Goal: Information Seeking & Learning: Learn about a topic

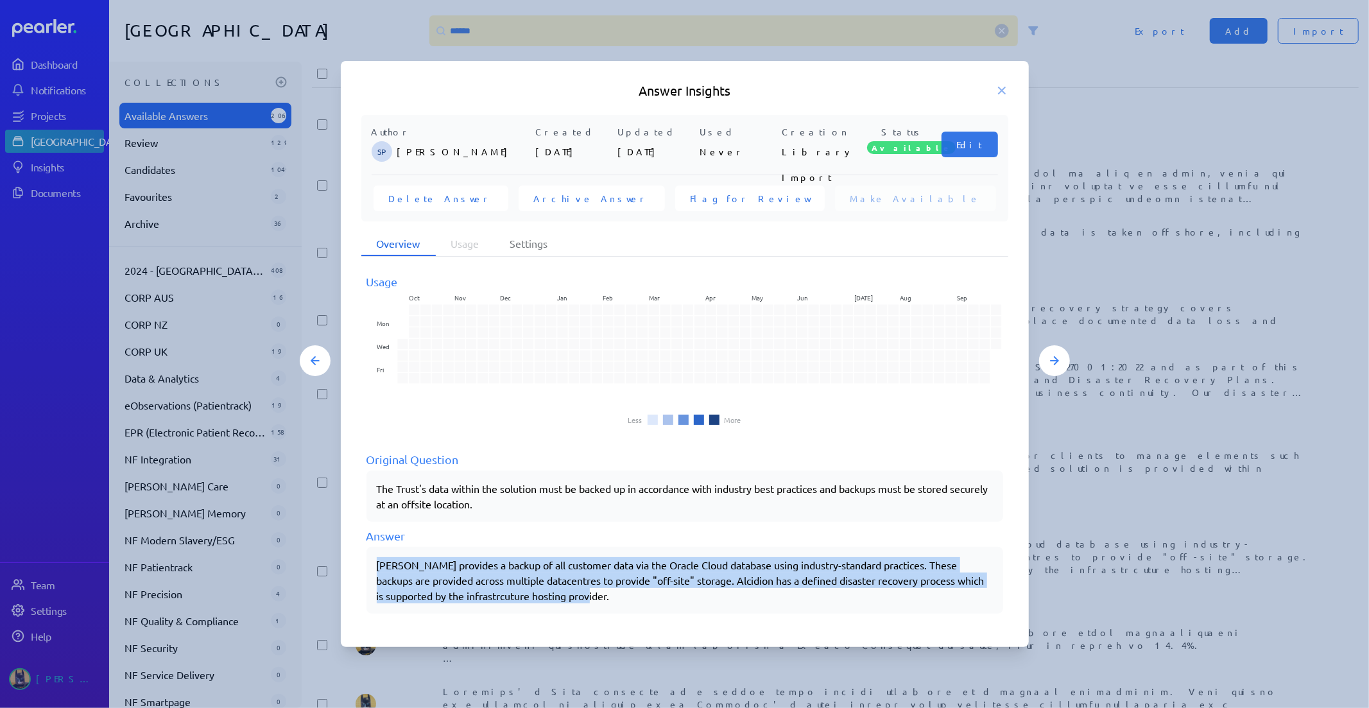
scroll to position [4, 0]
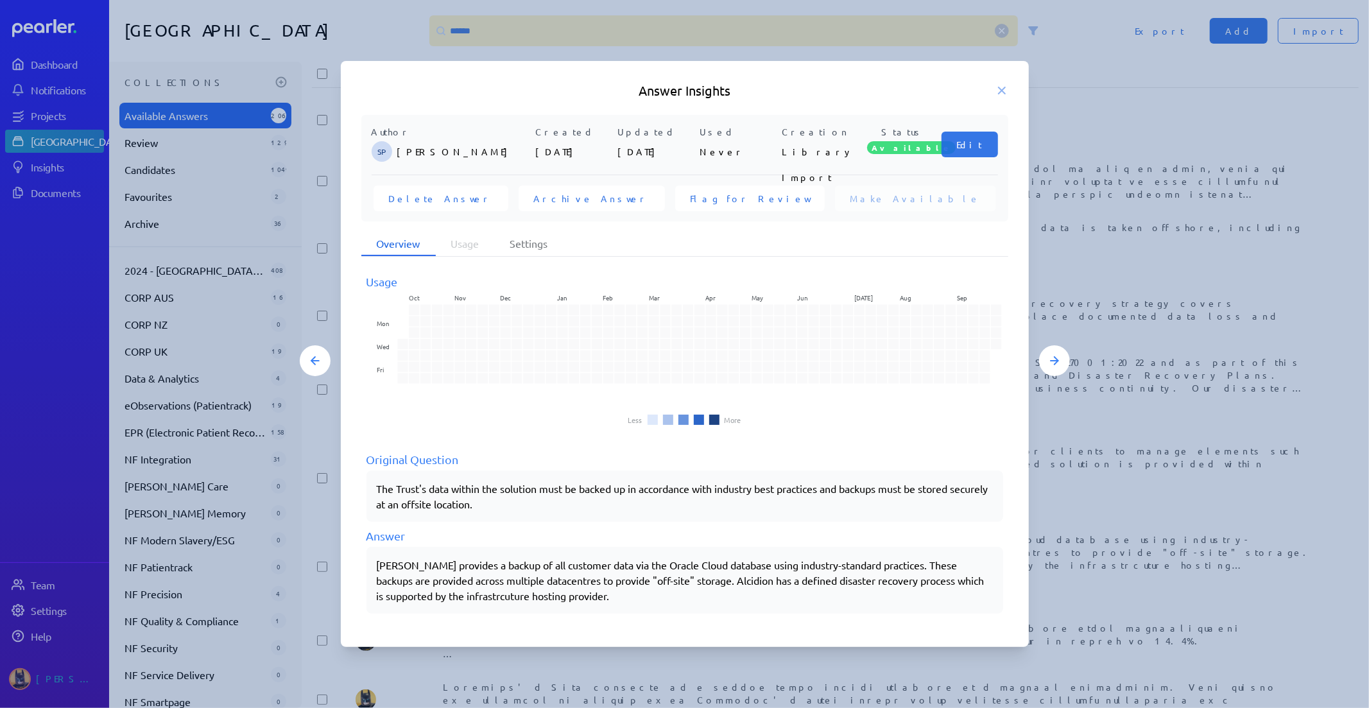
click at [1003, 91] on icon at bounding box center [1001, 90] width 13 height 13
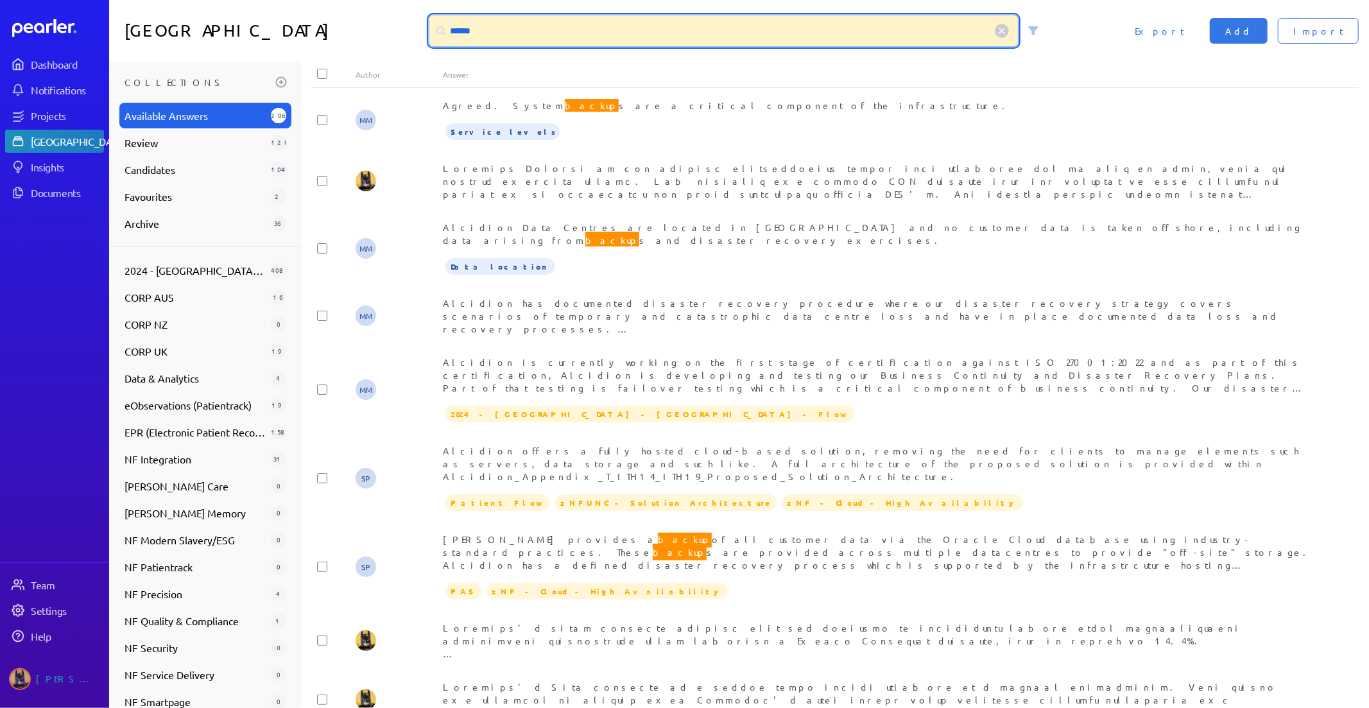
drag, startPoint x: 232, startPoint y: 34, endPoint x: 101, endPoint y: 47, distance: 131.5
click at [125, 41] on div "Answer Library ****** Import Add Export" at bounding box center [738, 31] width 1259 height 62
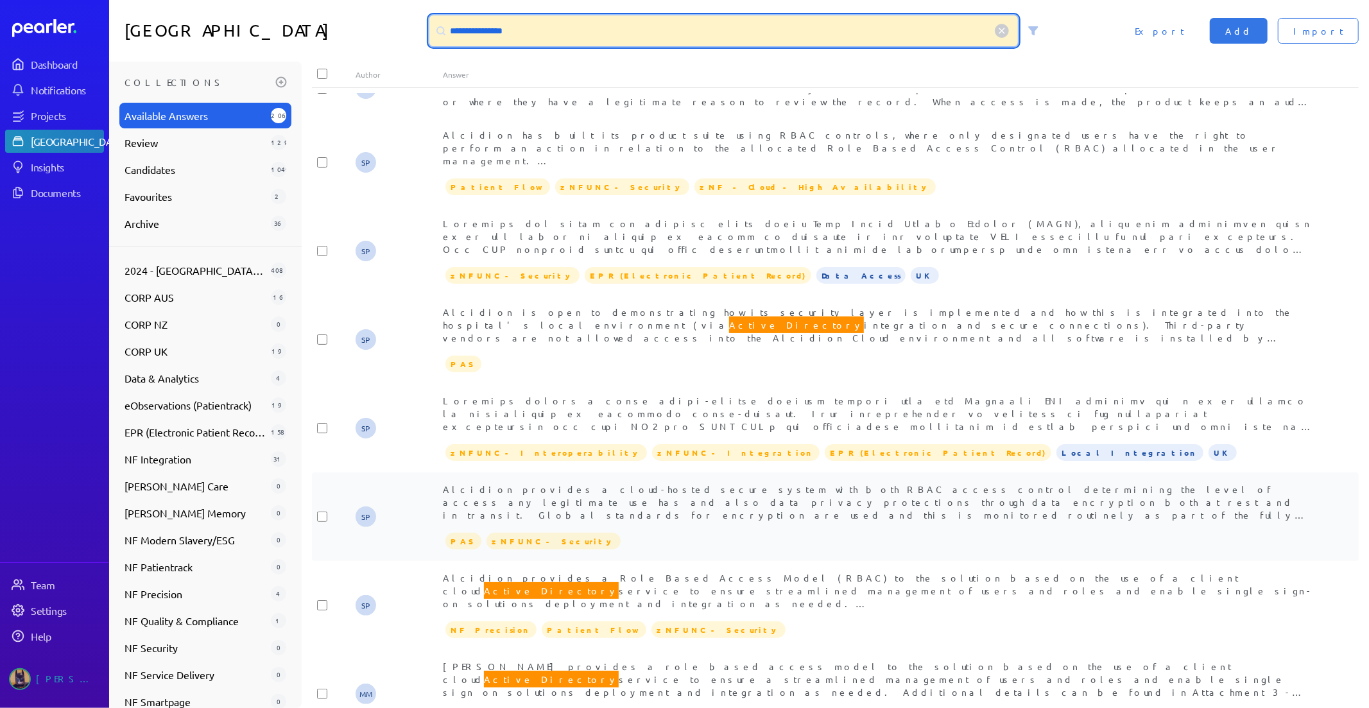
scroll to position [148, 0]
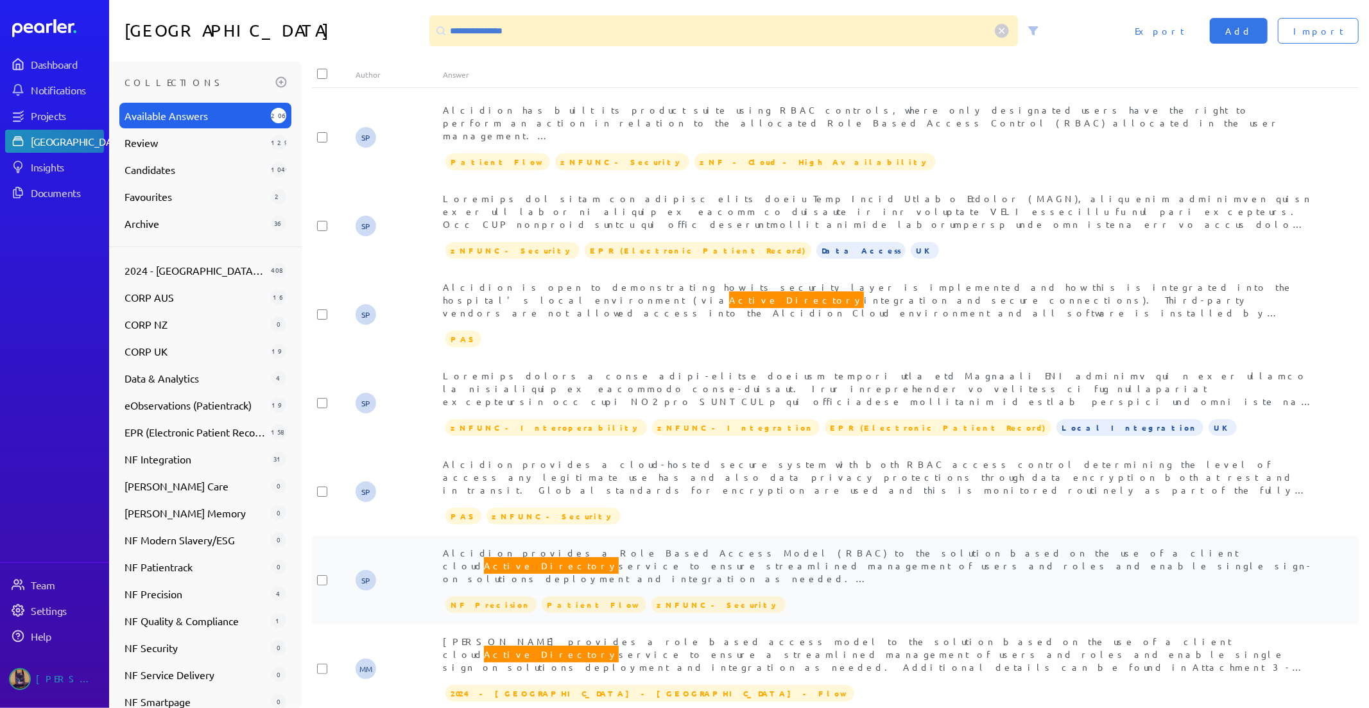
click at [619, 557] on span "Active Directory" at bounding box center [551, 565] width 135 height 17
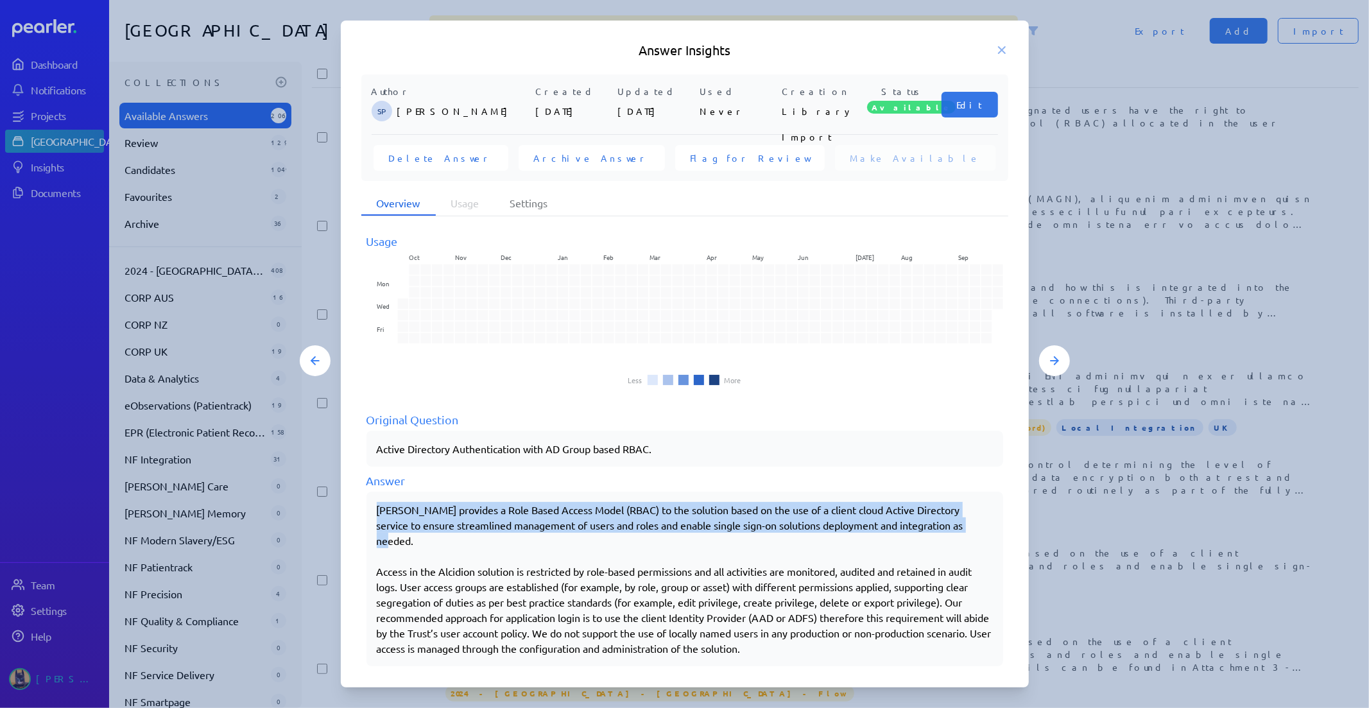
drag, startPoint x: 379, startPoint y: 511, endPoint x: 988, endPoint y: 543, distance: 610.3
click at [995, 529] on div "[PERSON_NAME] provides a Role Based Access Model (RBAC) to the solution based o…" at bounding box center [684, 578] width 636 height 175
copy p "[PERSON_NAME] provides a Role Based Access Model (RBAC) to the solution based o…"
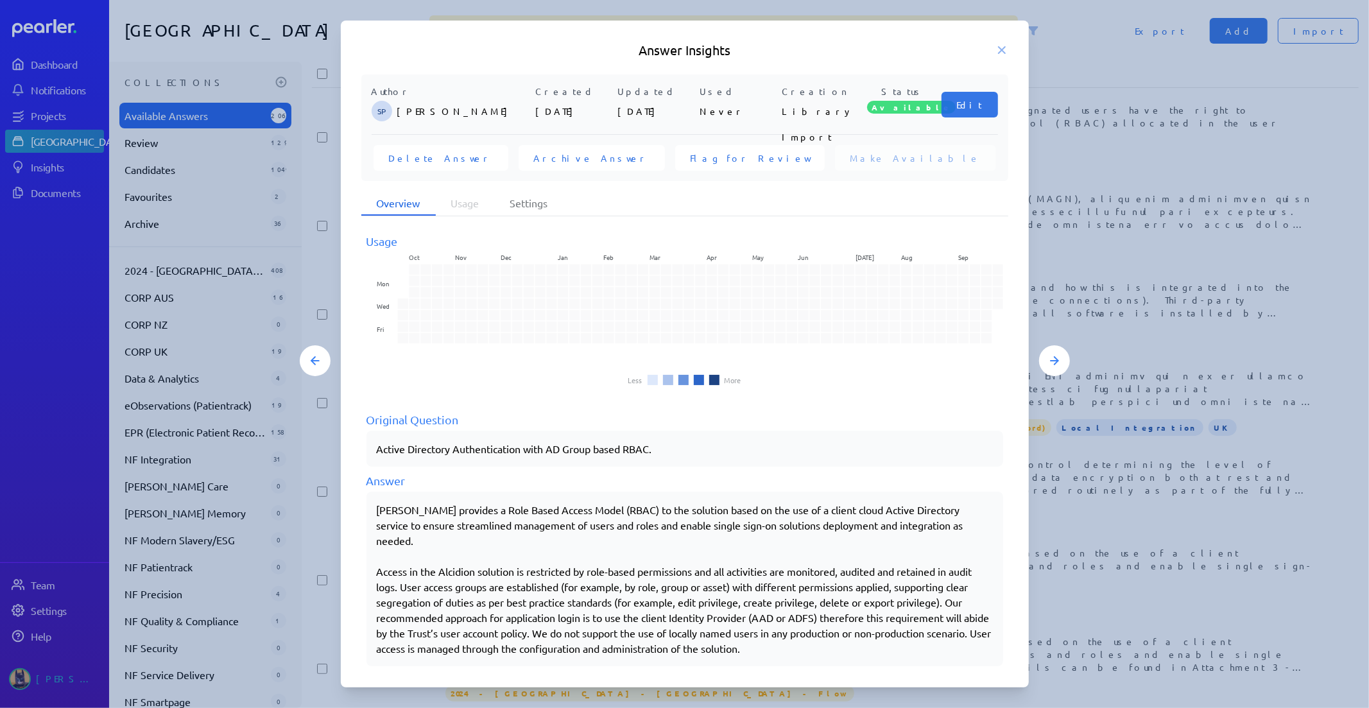
drag, startPoint x: 1008, startPoint y: 52, endPoint x: 991, endPoint y: 49, distance: 17.0
click at [1008, 52] on div "Answer Insights" at bounding box center [685, 50] width 688 height 18
click at [1005, 49] on icon at bounding box center [1001, 50] width 13 height 13
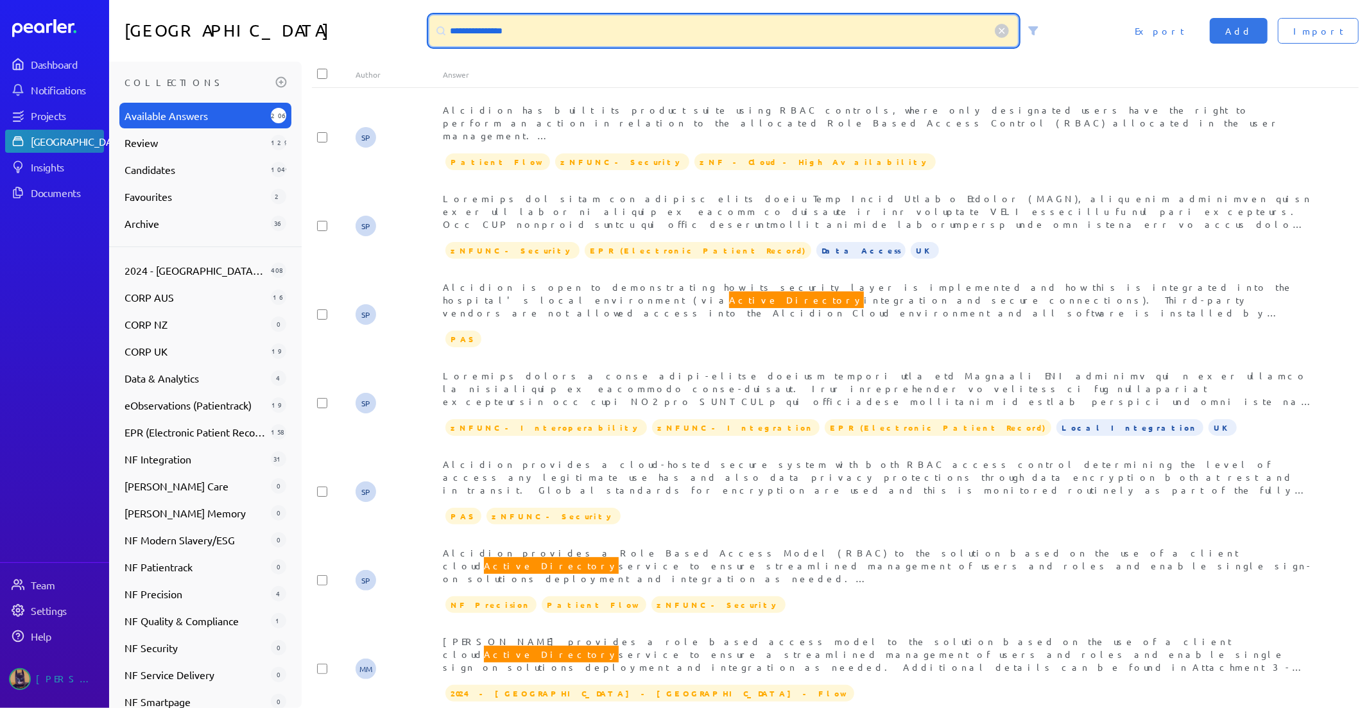
drag, startPoint x: 521, startPoint y: 26, endPoint x: 87, endPoint y: 22, distance: 434.4
click at [239, 17] on div "**********" at bounding box center [738, 31] width 1259 height 62
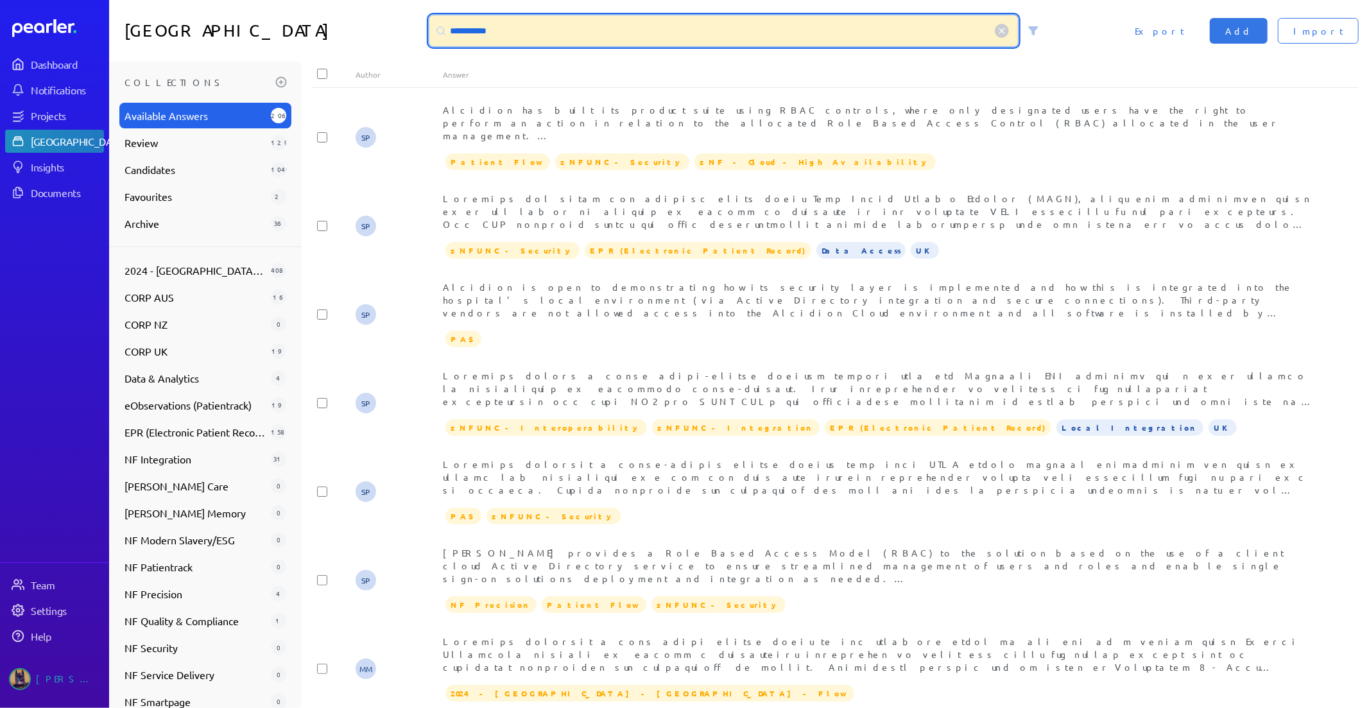
scroll to position [0, 0]
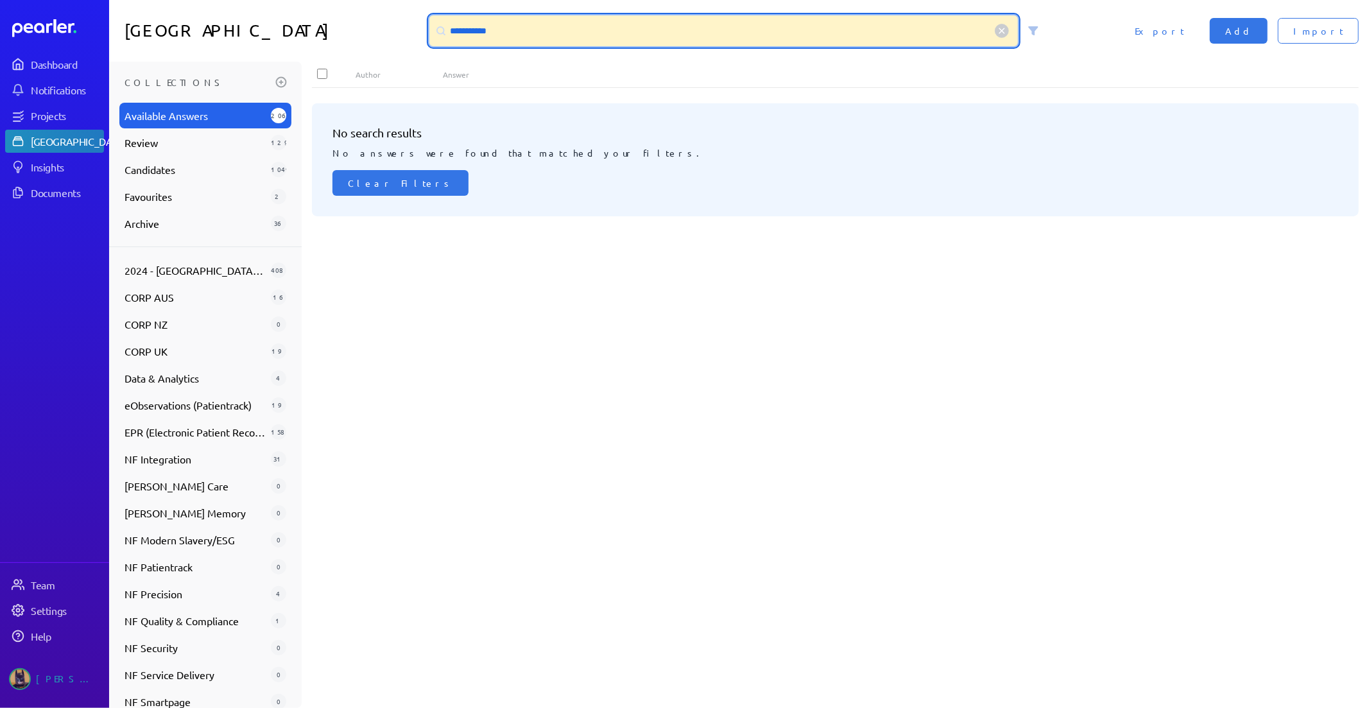
drag, startPoint x: 459, startPoint y: 31, endPoint x: 469, endPoint y: 43, distance: 15.9
click at [459, 31] on input "**********" at bounding box center [723, 30] width 589 height 31
click at [477, 29] on input "**********" at bounding box center [723, 30] width 589 height 31
drag, startPoint x: 475, startPoint y: 30, endPoint x: 568, endPoint y: 40, distance: 94.3
click at [568, 40] on input "**********" at bounding box center [723, 30] width 589 height 31
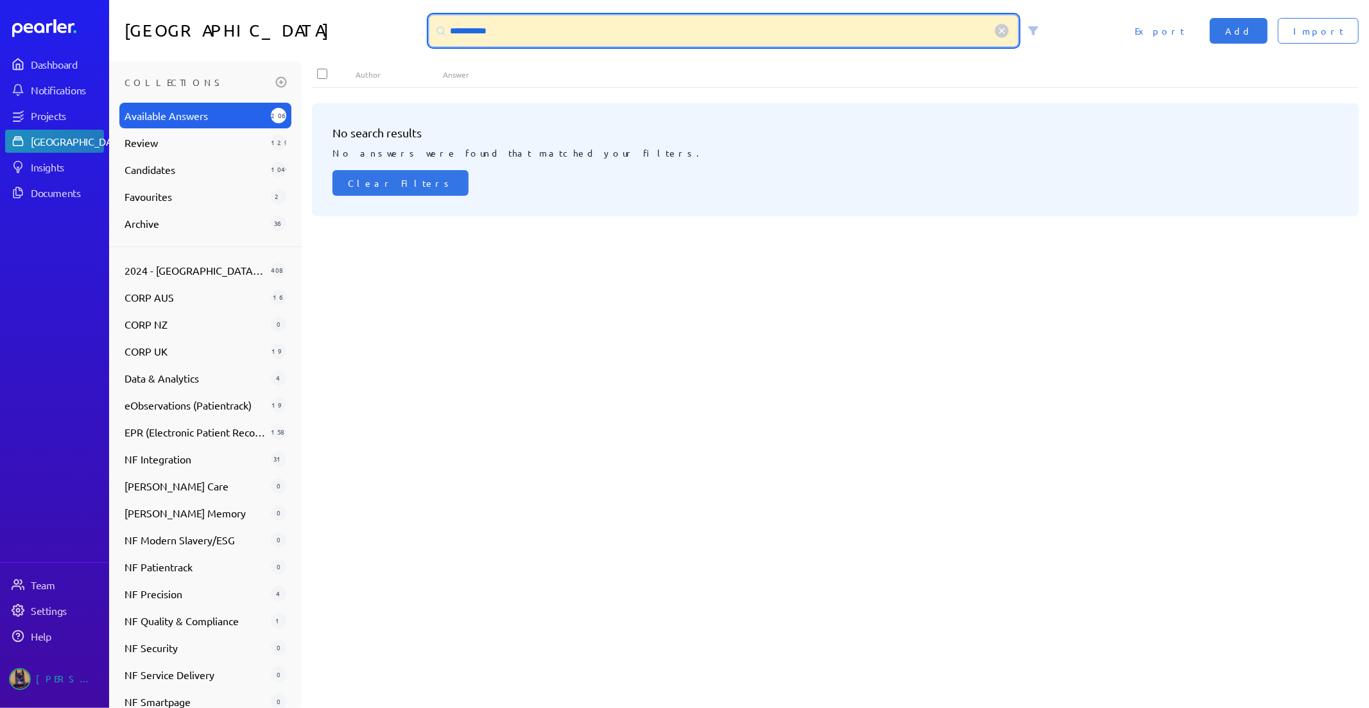
drag, startPoint x: 567, startPoint y: 26, endPoint x: 475, endPoint y: 24, distance: 91.1
click at [474, 24] on input "**********" at bounding box center [723, 30] width 589 height 31
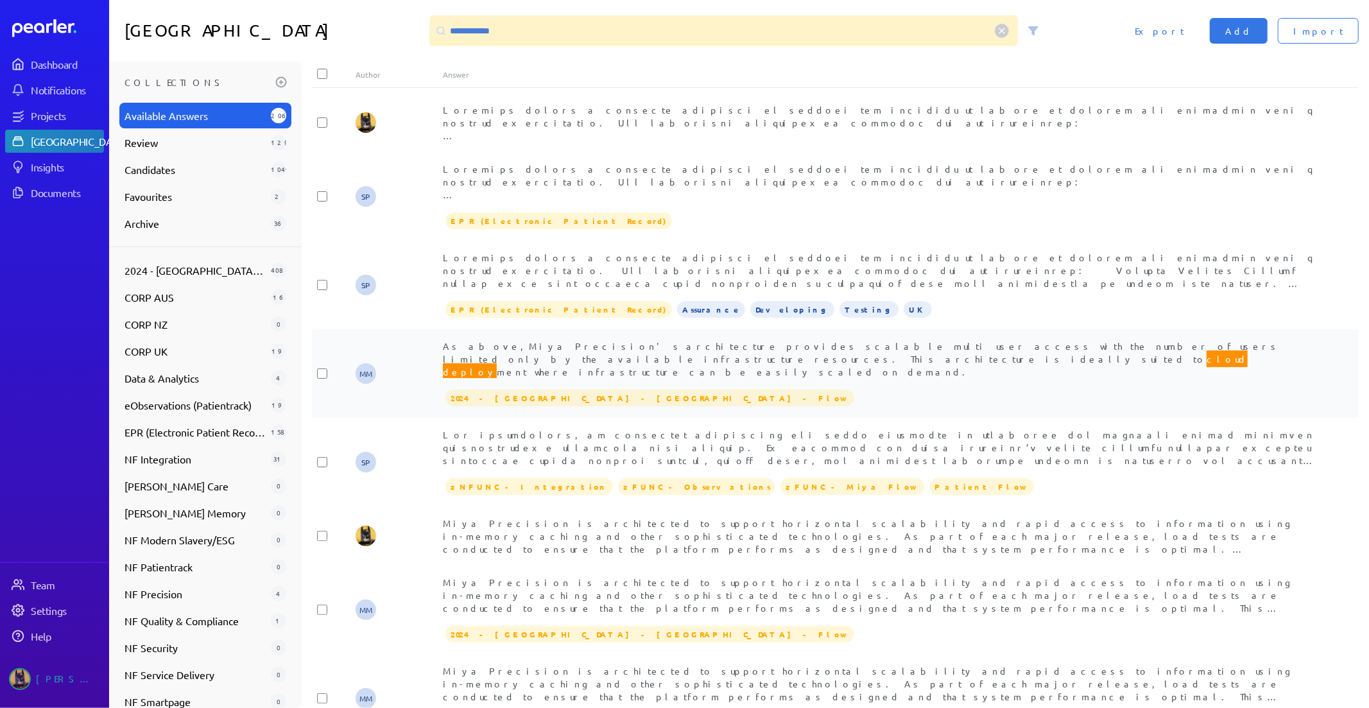
click at [944, 358] on div "As above, Miya Precision's architecture provides scalable multi user access wit…" at bounding box center [879, 358] width 872 height 38
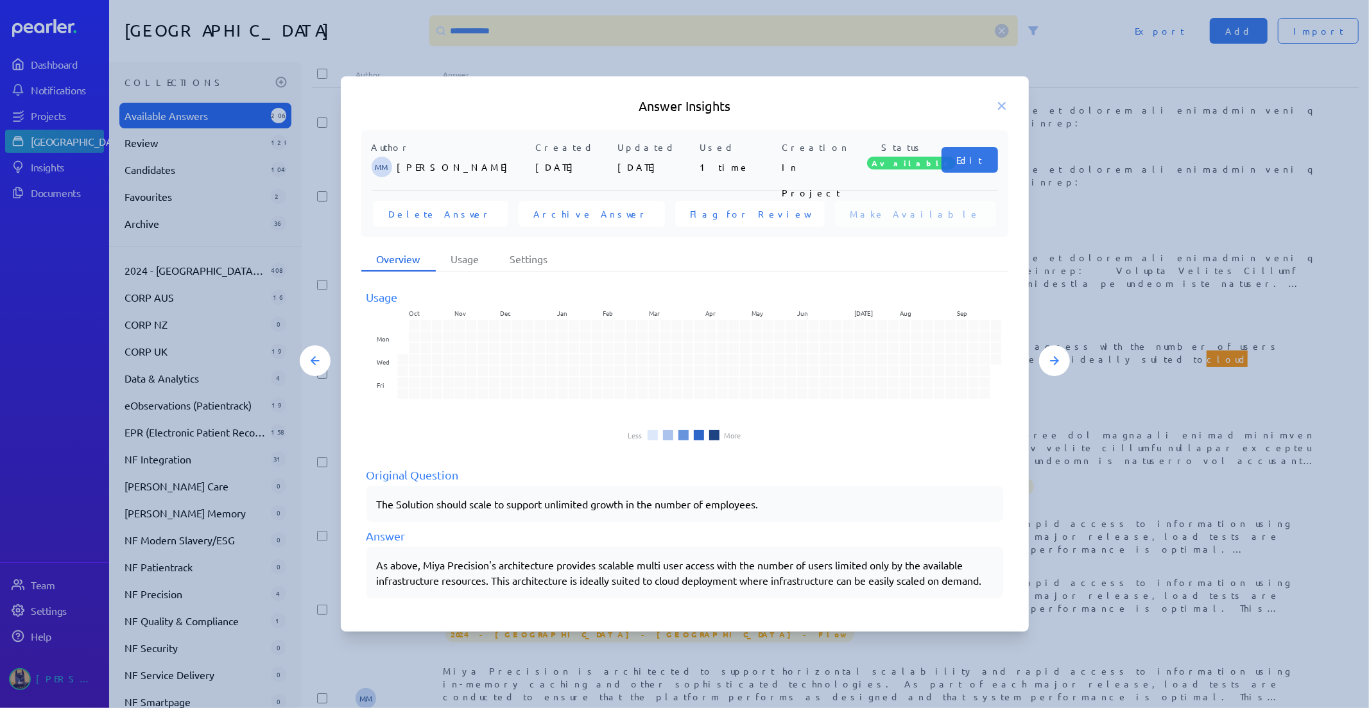
click at [1115, 472] on div at bounding box center [684, 354] width 1369 height 708
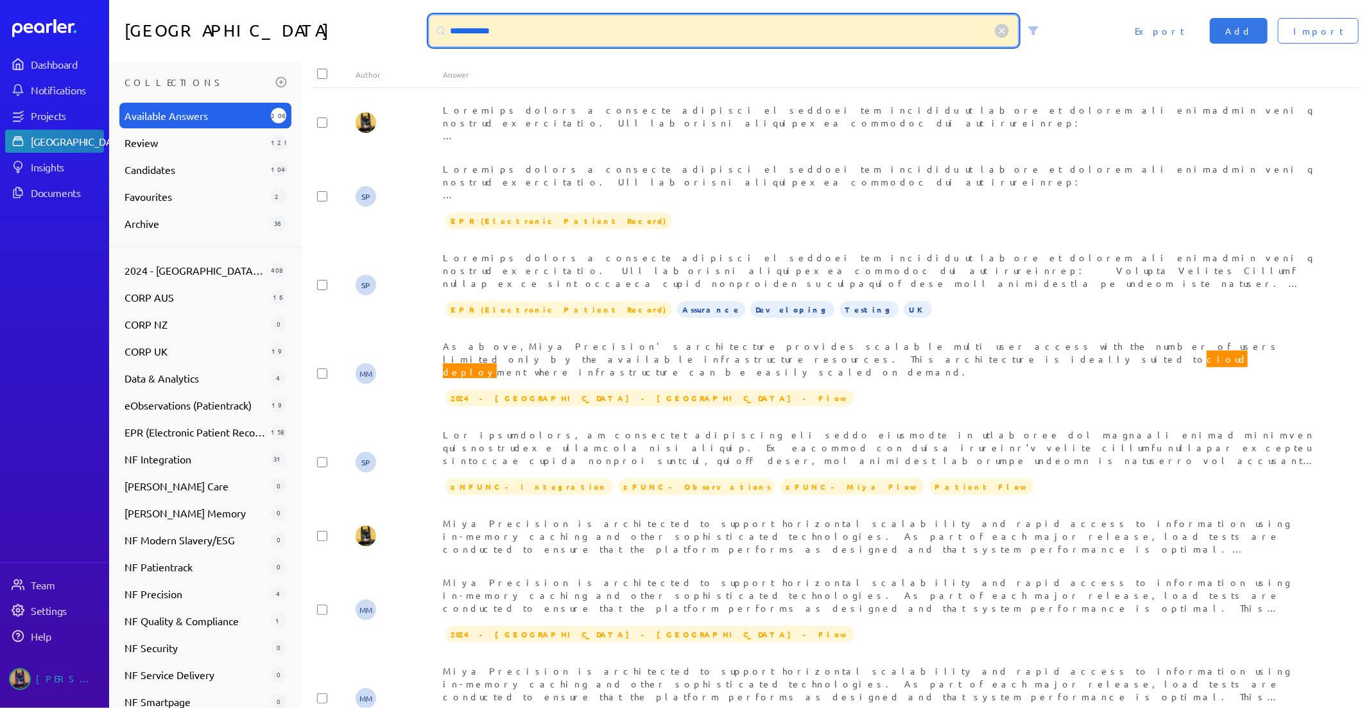
drag, startPoint x: 277, startPoint y: 21, endPoint x: 67, endPoint y: 32, distance: 210.7
click at [177, 21] on div "**********" at bounding box center [738, 31] width 1259 height 62
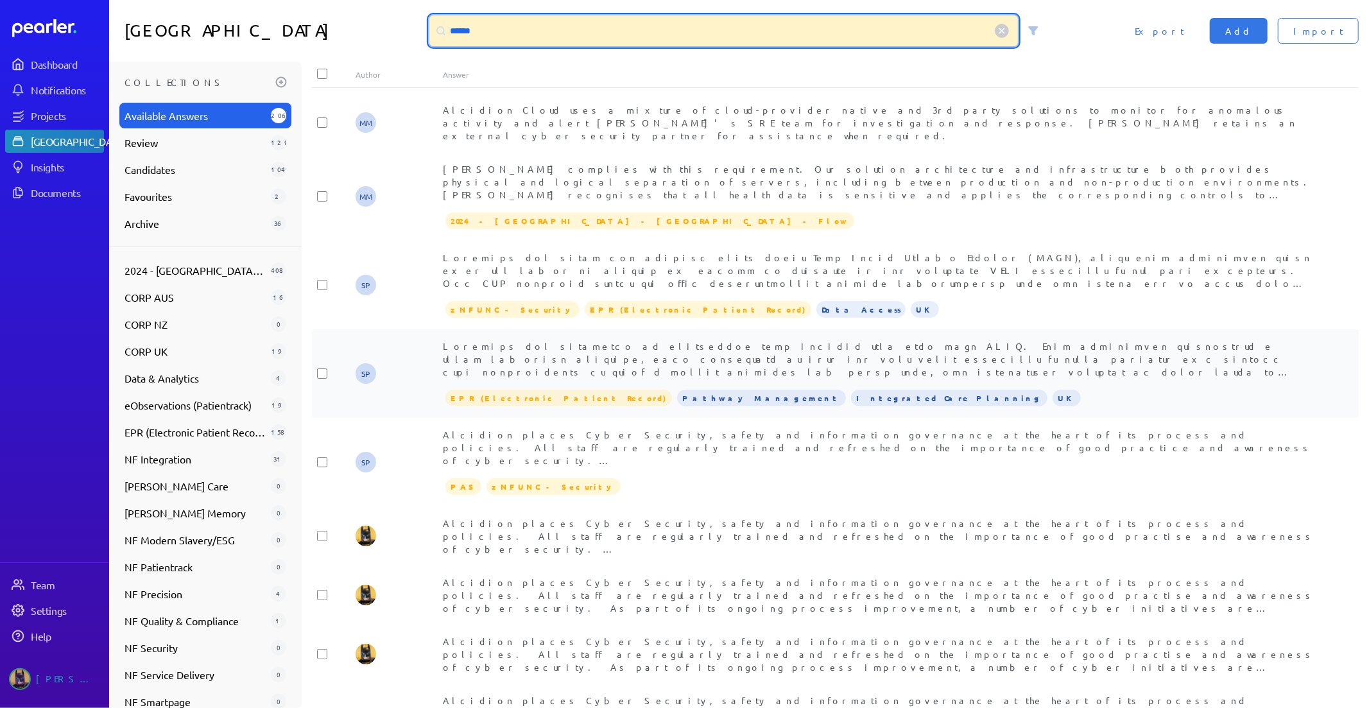
scroll to position [499, 0]
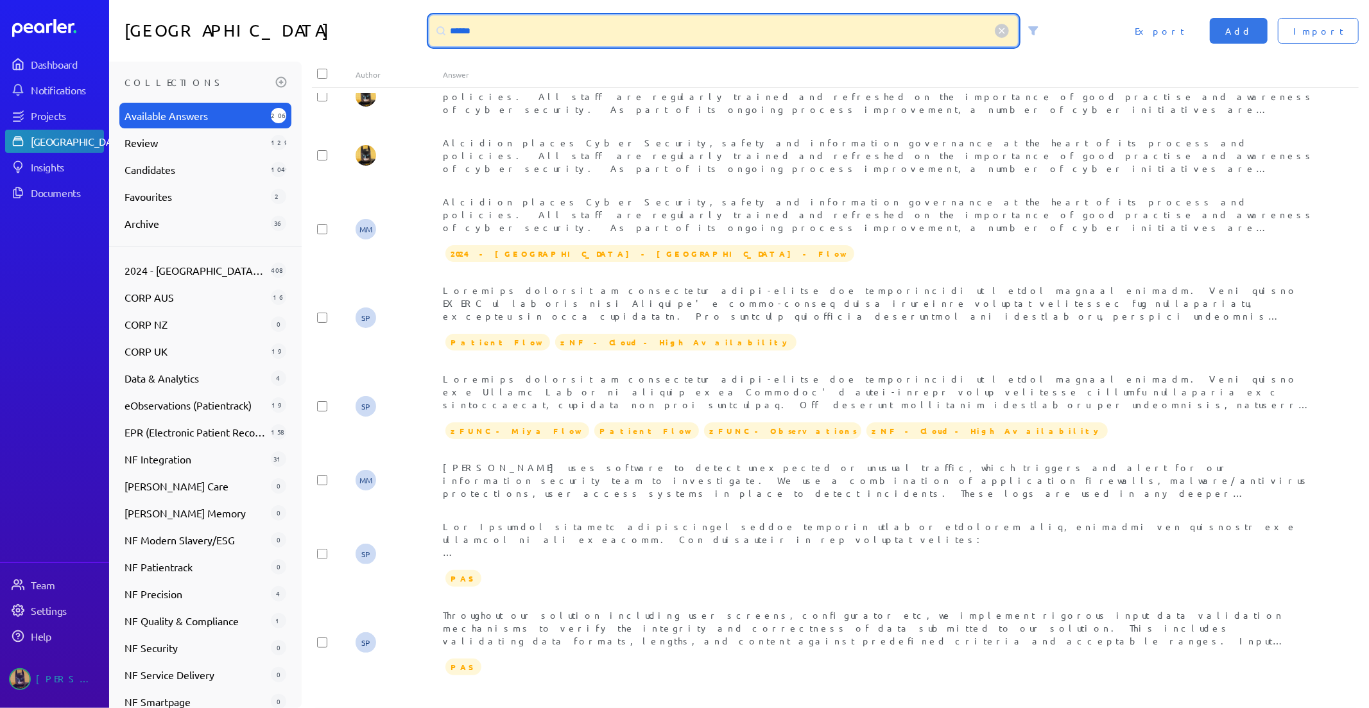
drag, startPoint x: 526, startPoint y: 28, endPoint x: 268, endPoint y: 21, distance: 258.7
click at [271, 21] on div "Answer Library ****** Import Add Export" at bounding box center [738, 31] width 1259 height 62
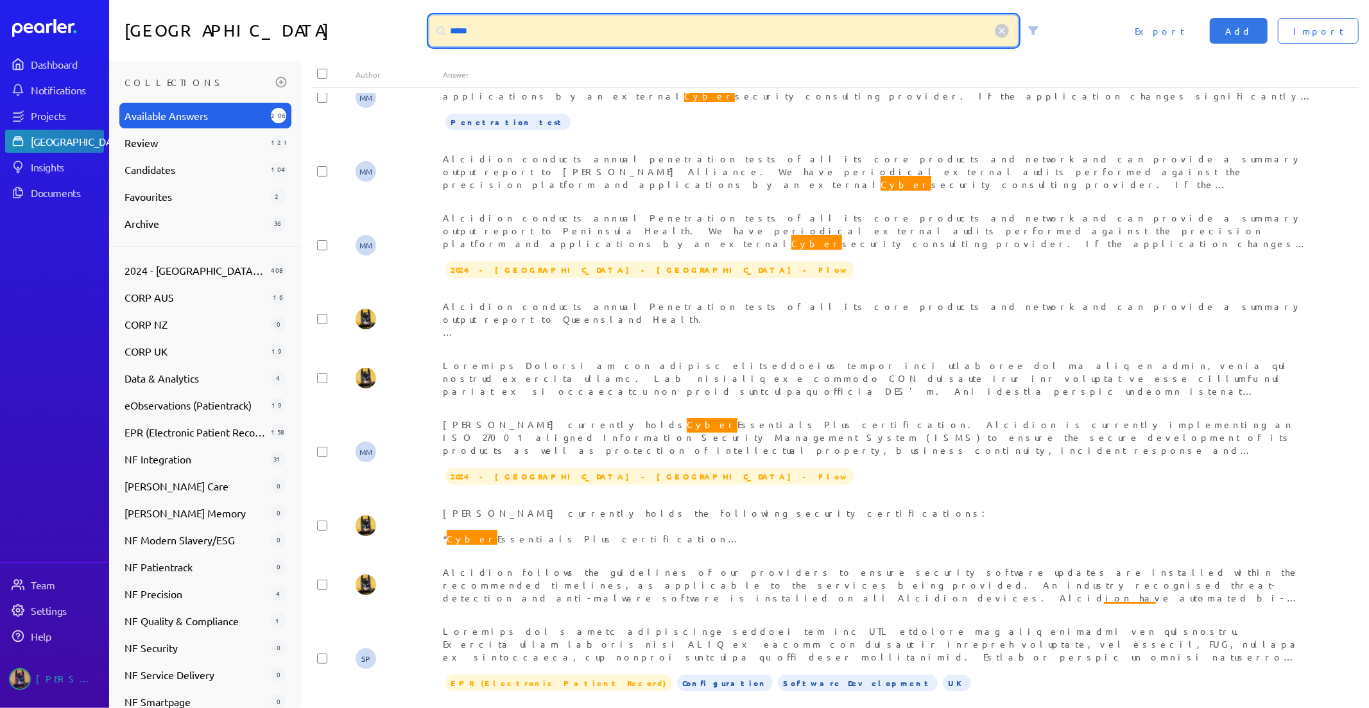
scroll to position [1649, 0]
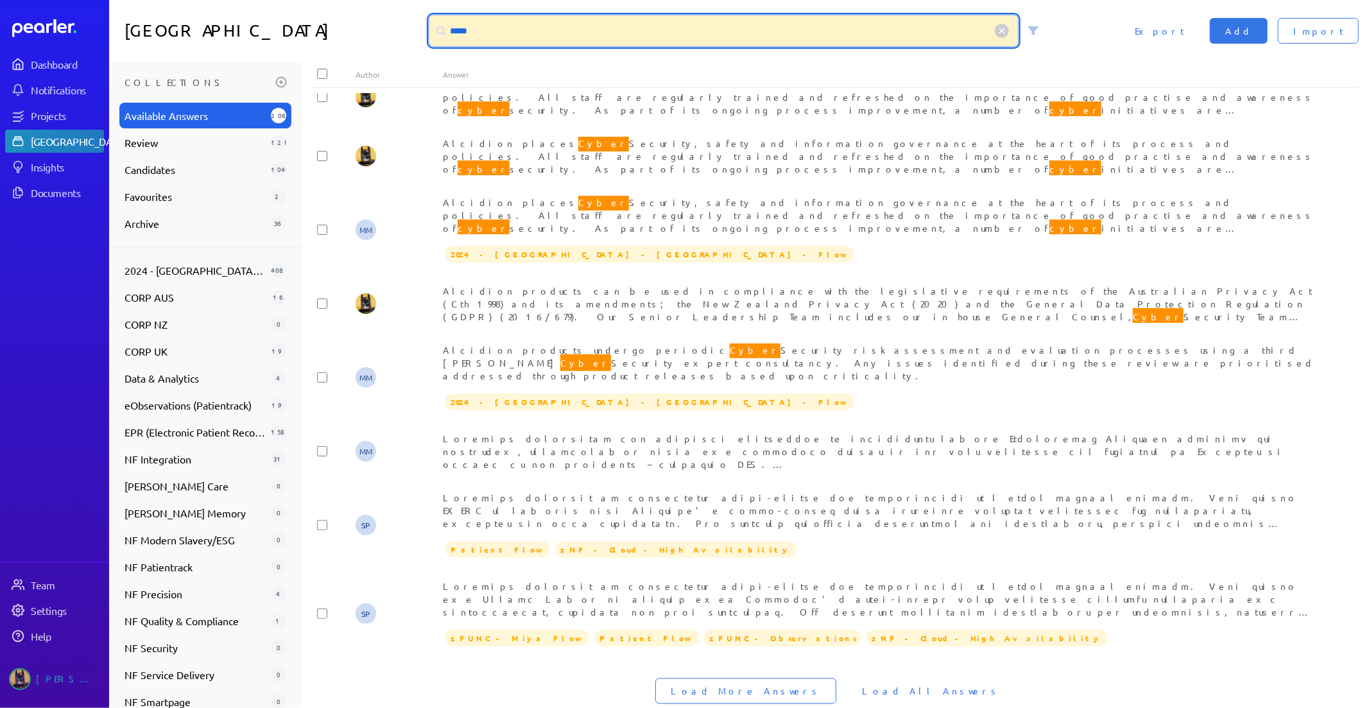
drag, startPoint x: 459, startPoint y: 32, endPoint x: 373, endPoint y: 24, distance: 86.3
click at [380, 24] on div "Answer Library ***** Import Add Export" at bounding box center [738, 31] width 1259 height 62
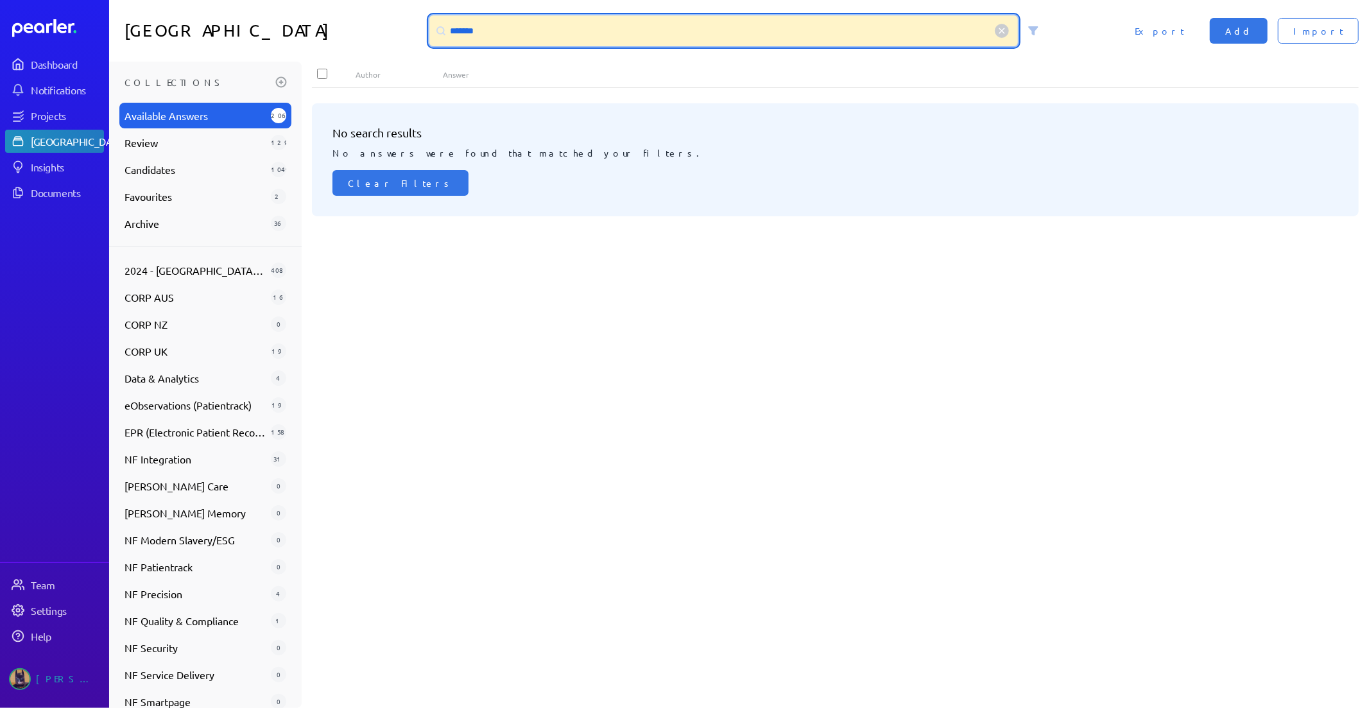
scroll to position [0, 0]
click at [462, 30] on input "*******" at bounding box center [723, 30] width 589 height 31
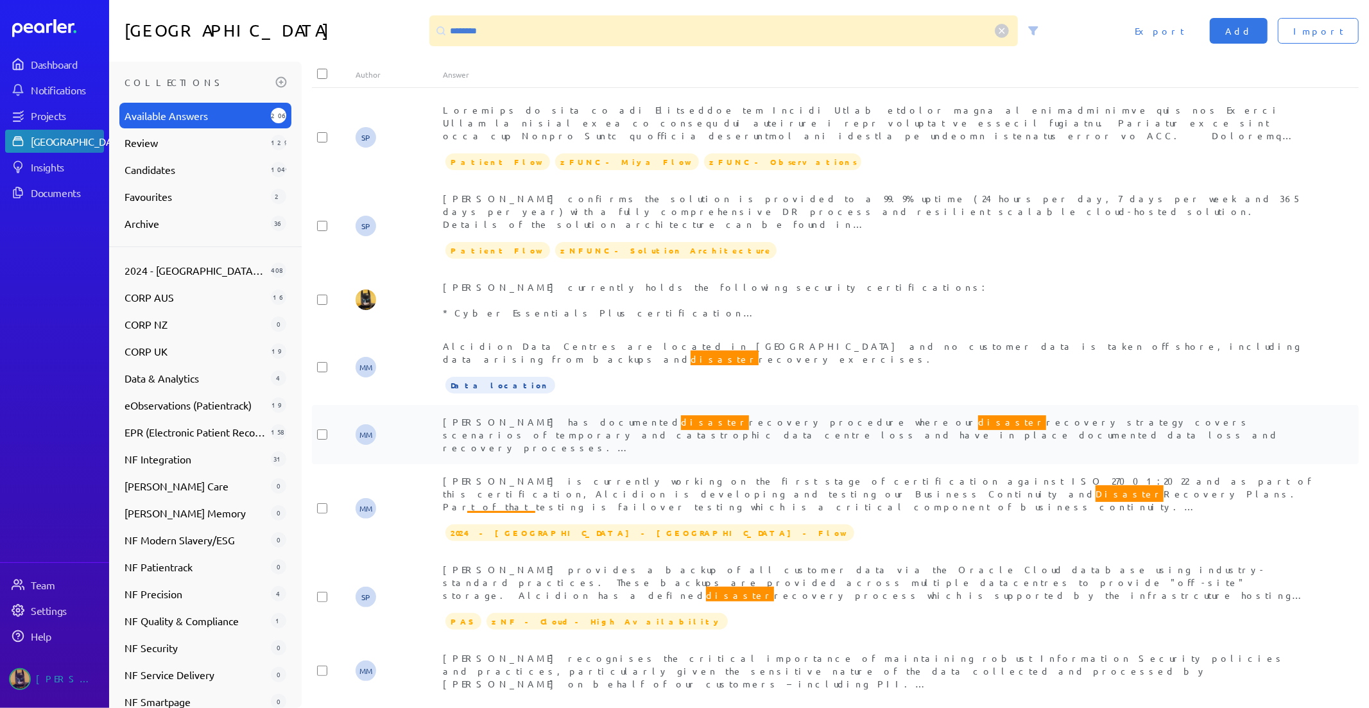
click at [767, 415] on div "Alcidion has documented disaster recovery procedure where our disaster recovery…" at bounding box center [879, 434] width 872 height 38
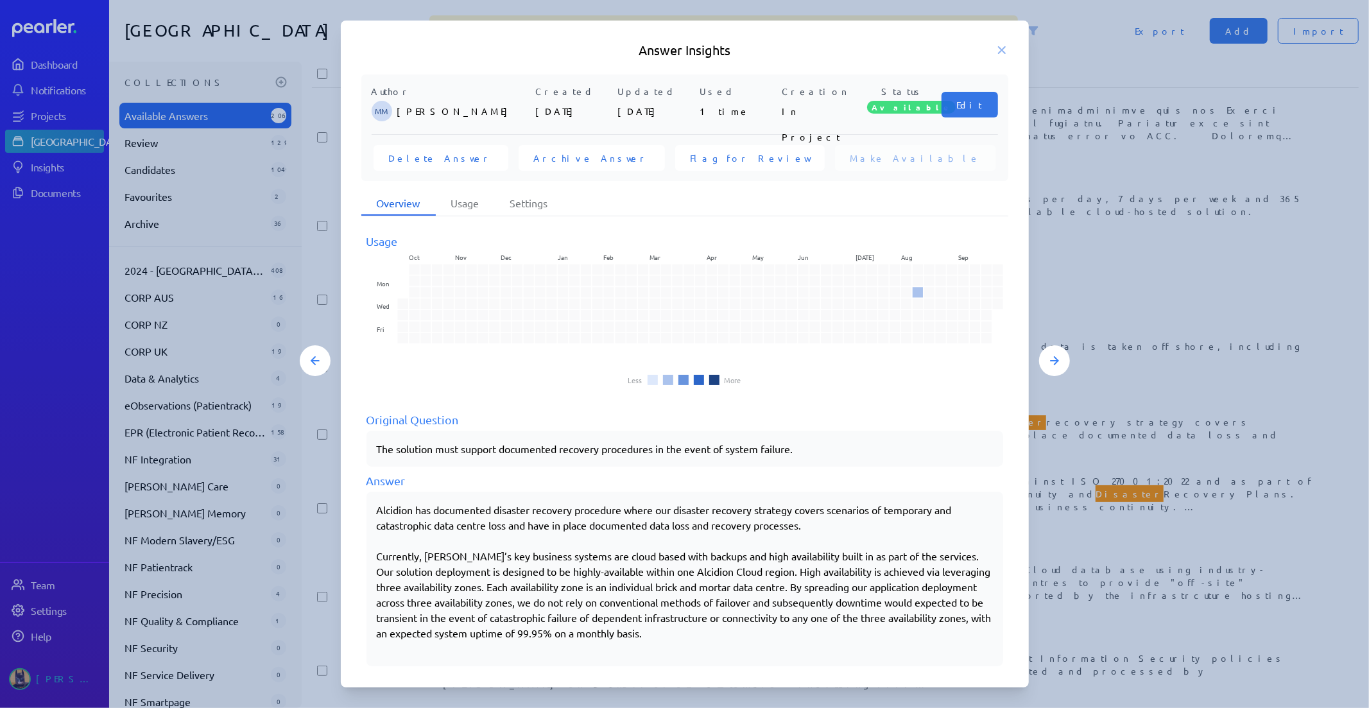
click at [1071, 545] on div at bounding box center [684, 354] width 1369 height 708
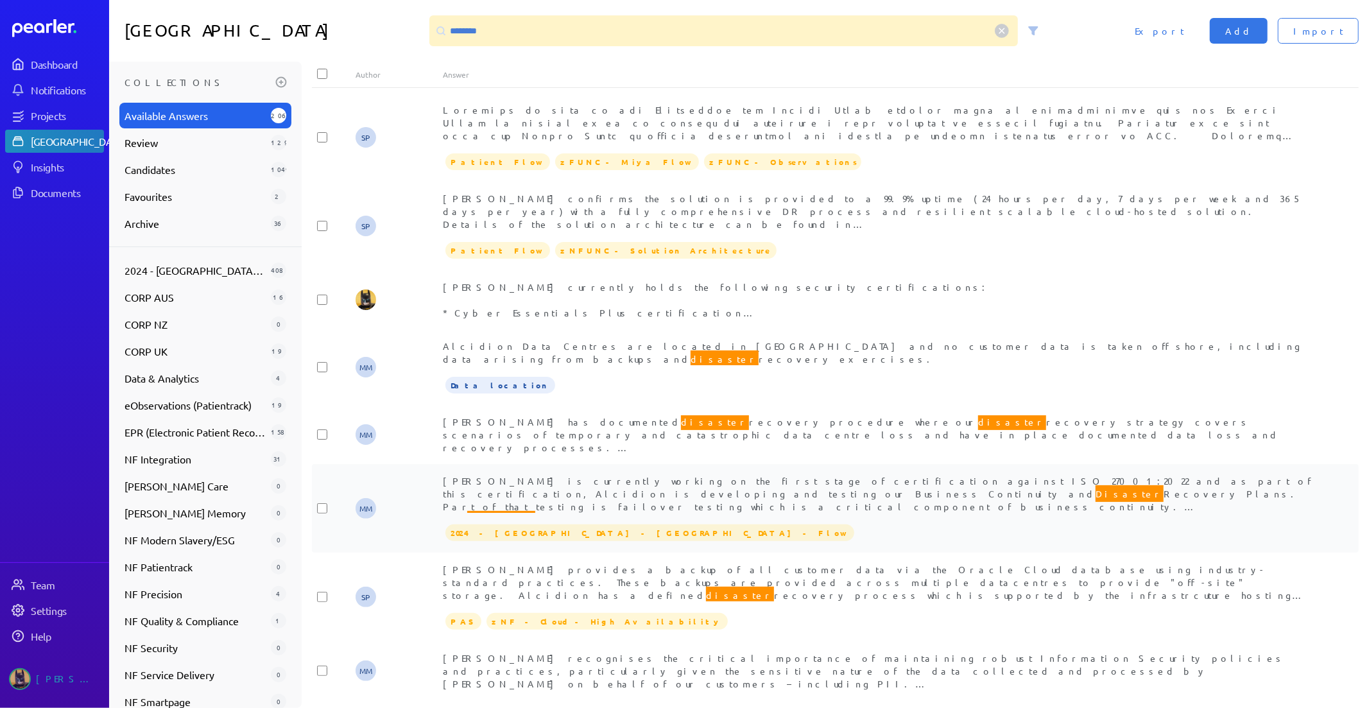
click at [876, 479] on span "Alcidion is currently working on the first stage of certification against ISO 2…" at bounding box center [878, 596] width 871 height 243
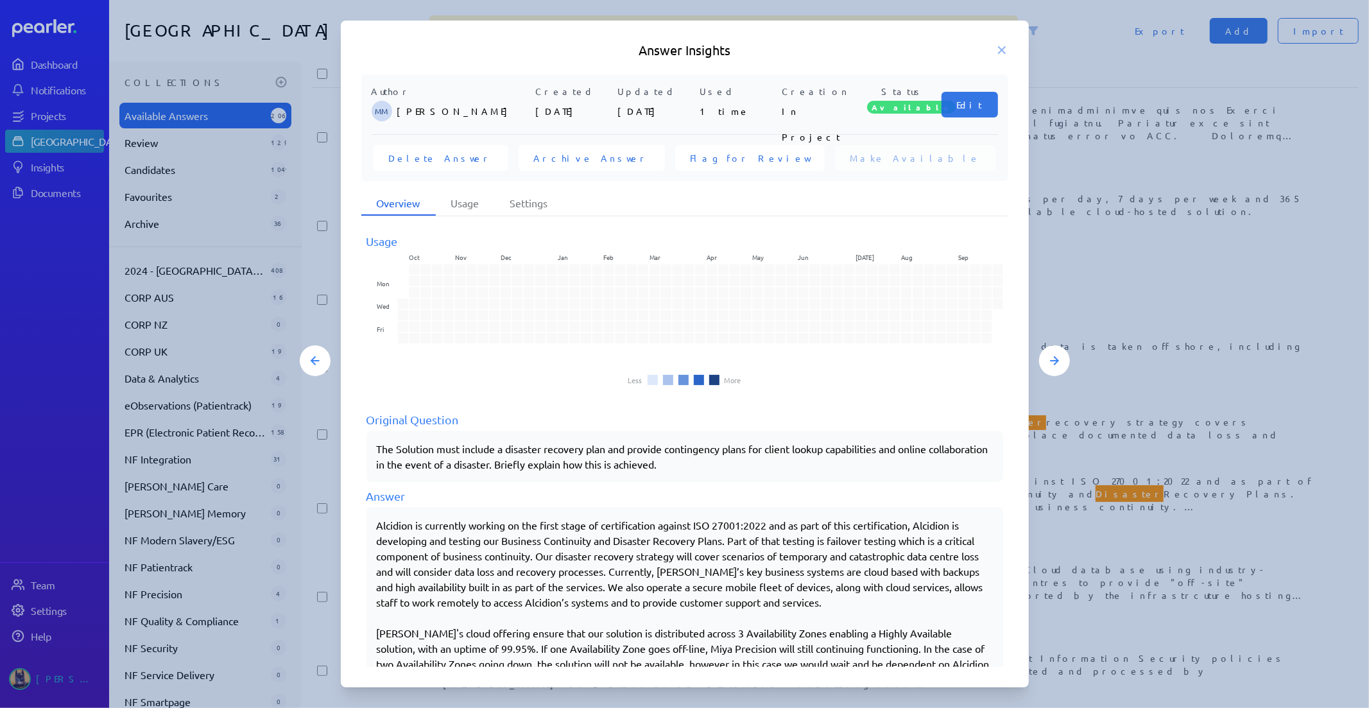
click at [1078, 508] on div at bounding box center [684, 354] width 1369 height 708
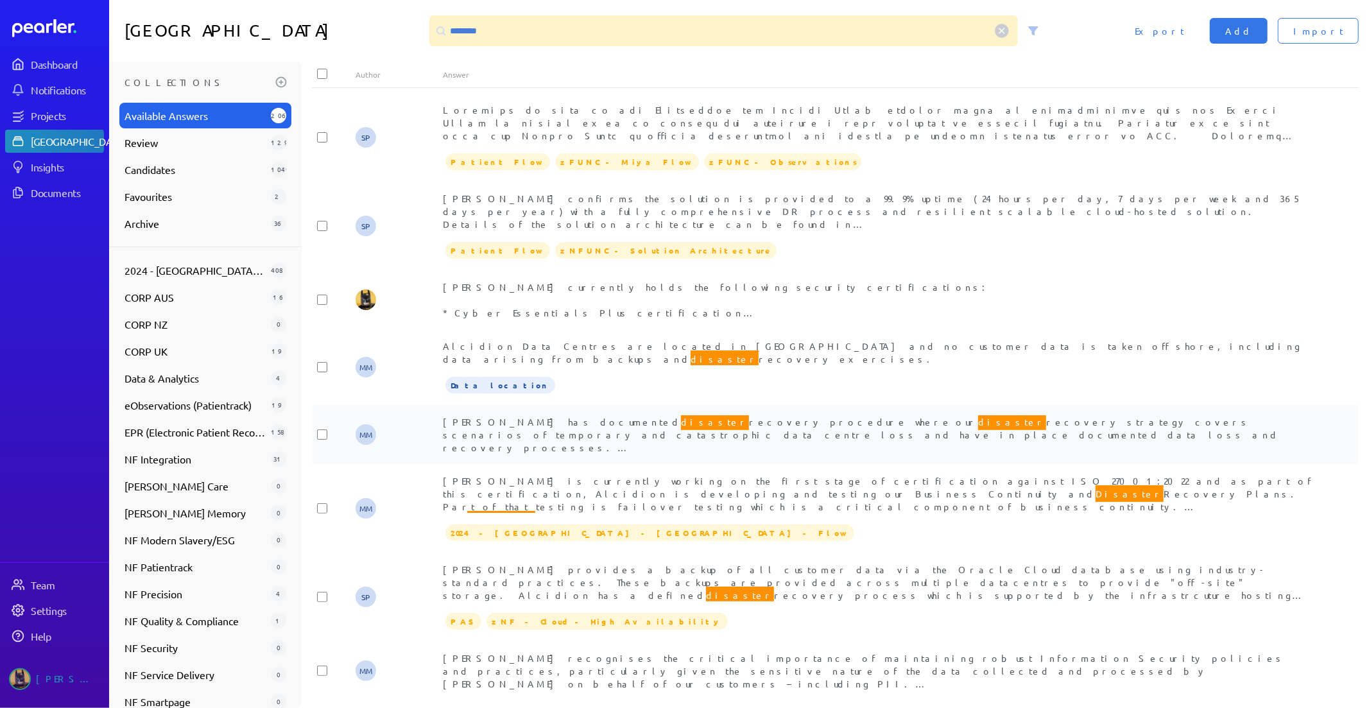
click at [617, 415] on div "Alcidion has documented disaster recovery procedure where our disaster recovery…" at bounding box center [879, 434] width 872 height 38
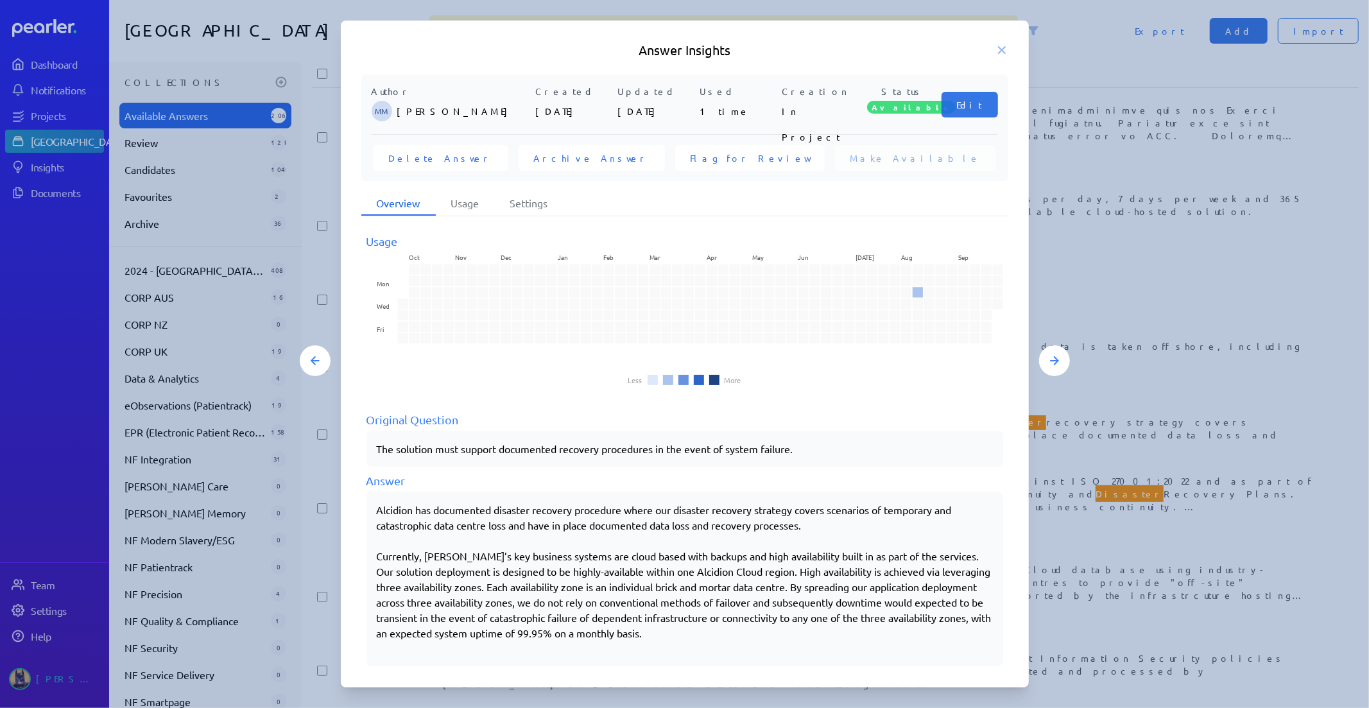
click at [1110, 590] on div at bounding box center [684, 354] width 1369 height 708
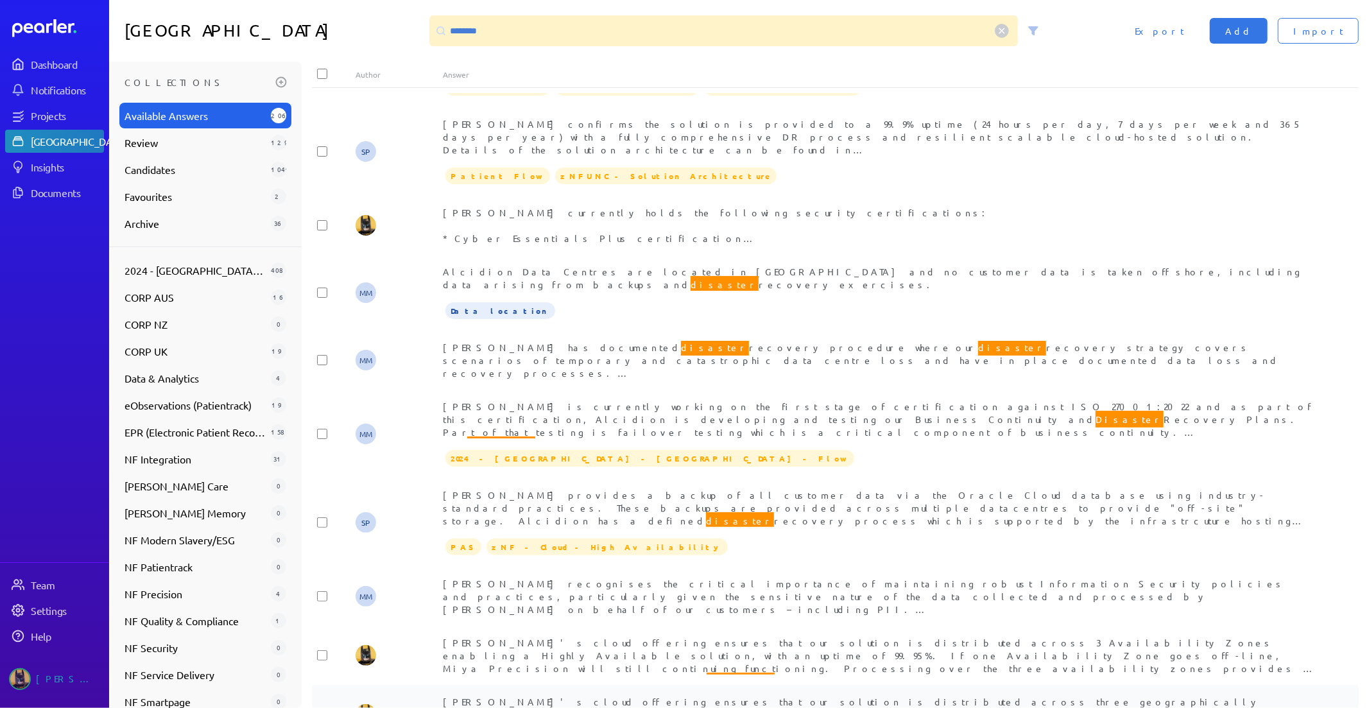
scroll to position [71, 0]
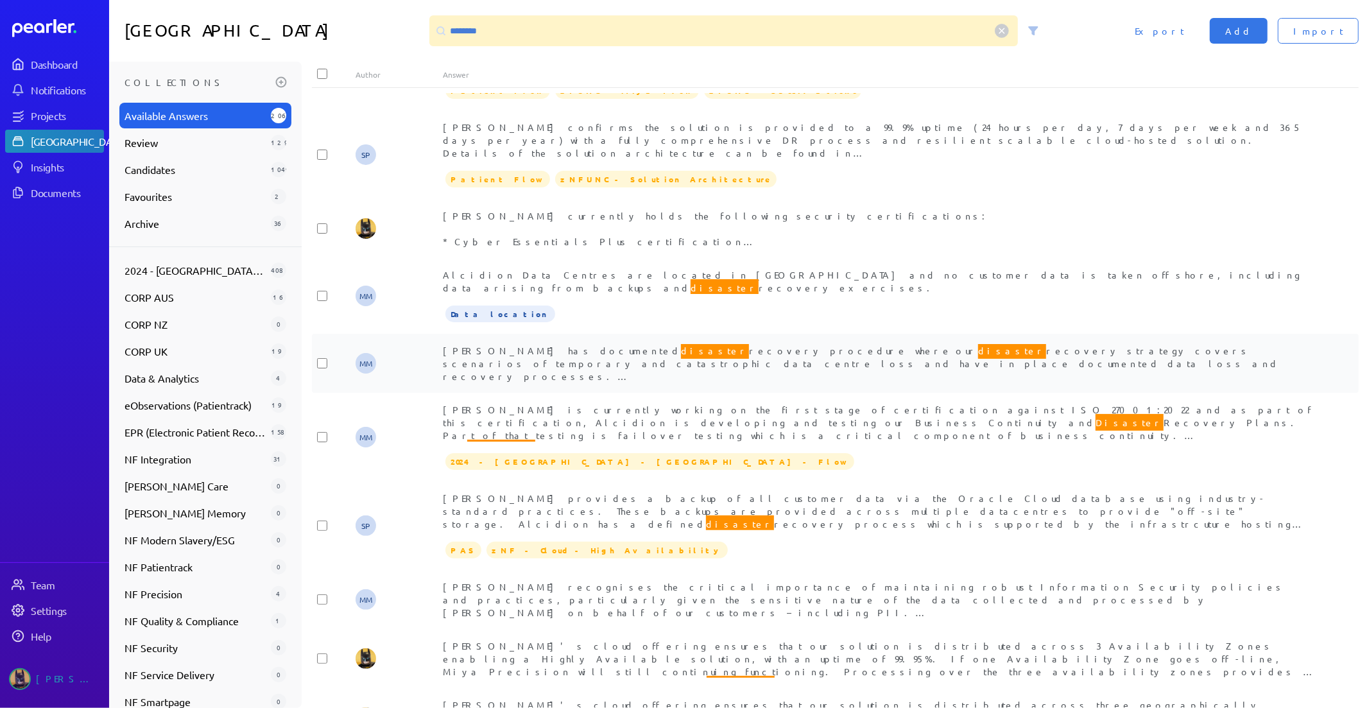
click at [595, 344] on div "Alcidion has documented disaster recovery procedure where our disaster recovery…" at bounding box center [879, 363] width 872 height 38
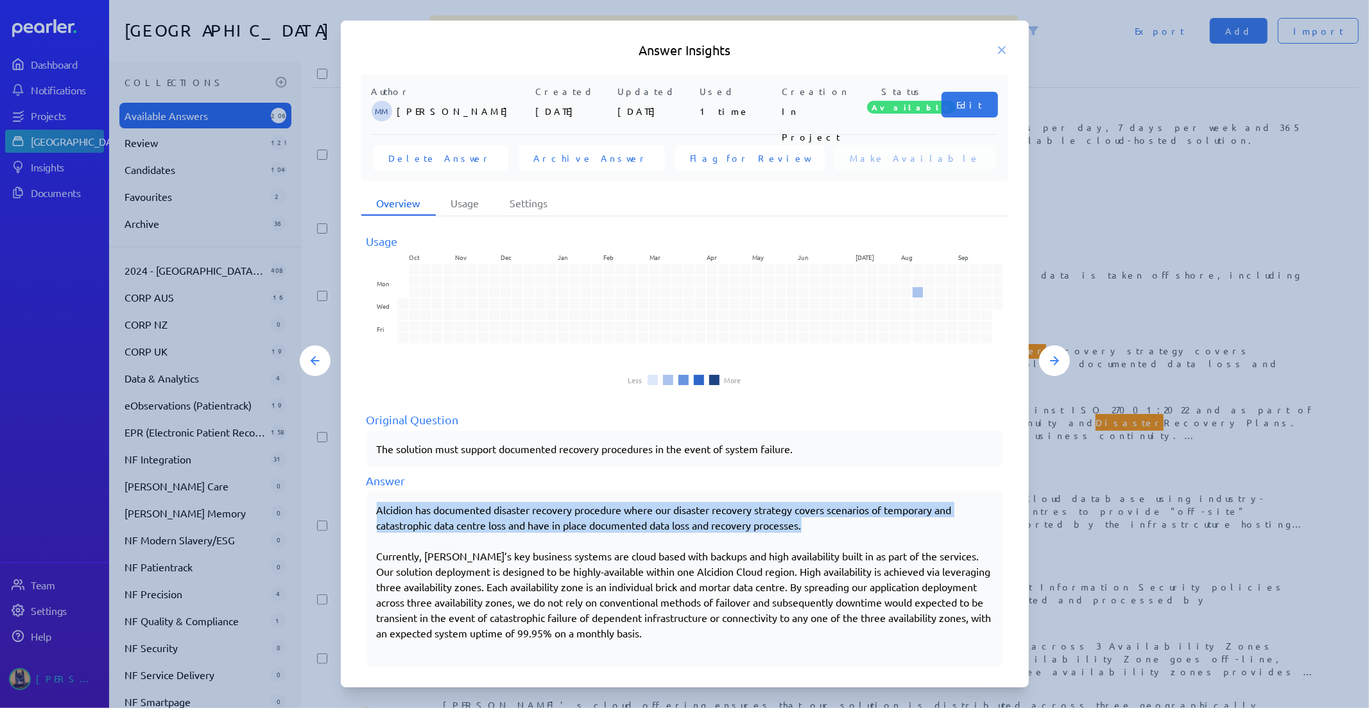
drag, startPoint x: 821, startPoint y: 526, endPoint x: 355, endPoint y: 511, distance: 466.7
click at [355, 511] on div "Author MM [PERSON_NAME] Created [DATE] Updated [DATE] Used 1 time Creation In P…" at bounding box center [685, 370] width 688 height 593
copy p "Alcidion has documented disaster recovery procedure where our disaster recovery…"
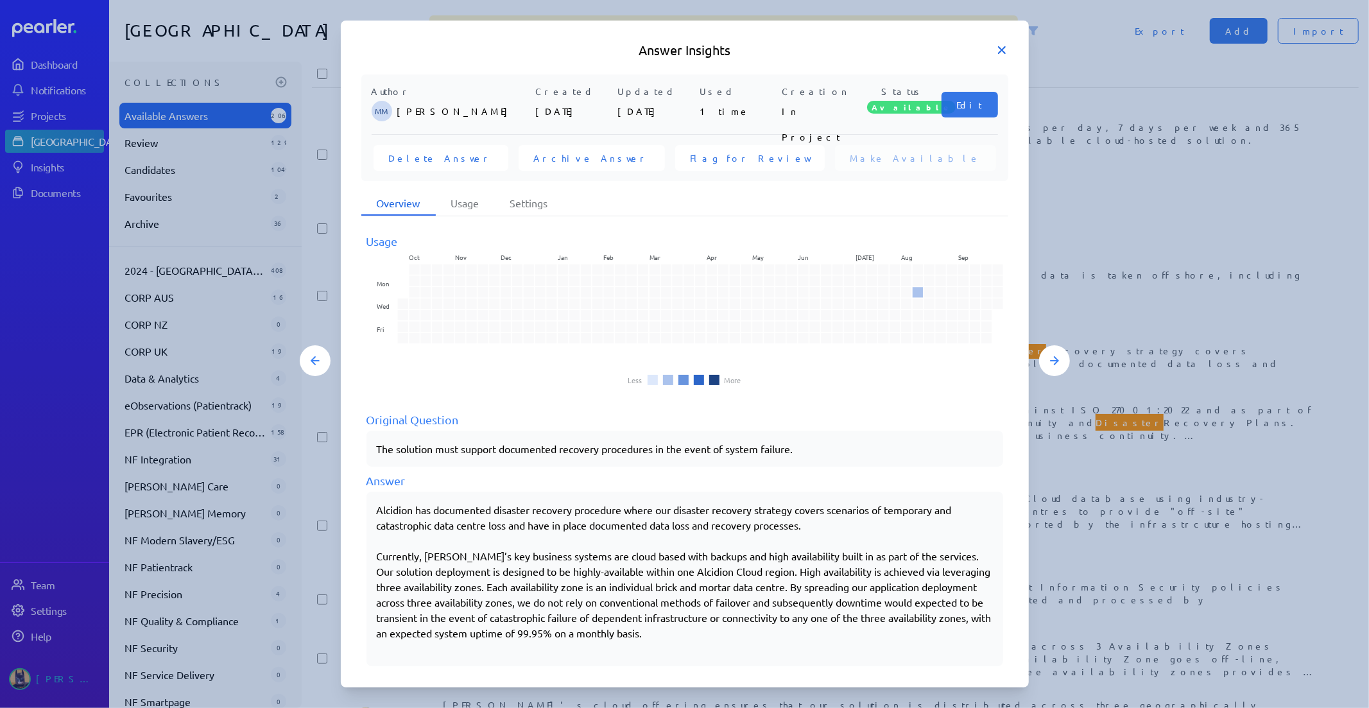
click at [998, 53] on icon at bounding box center [1001, 50] width 6 height 6
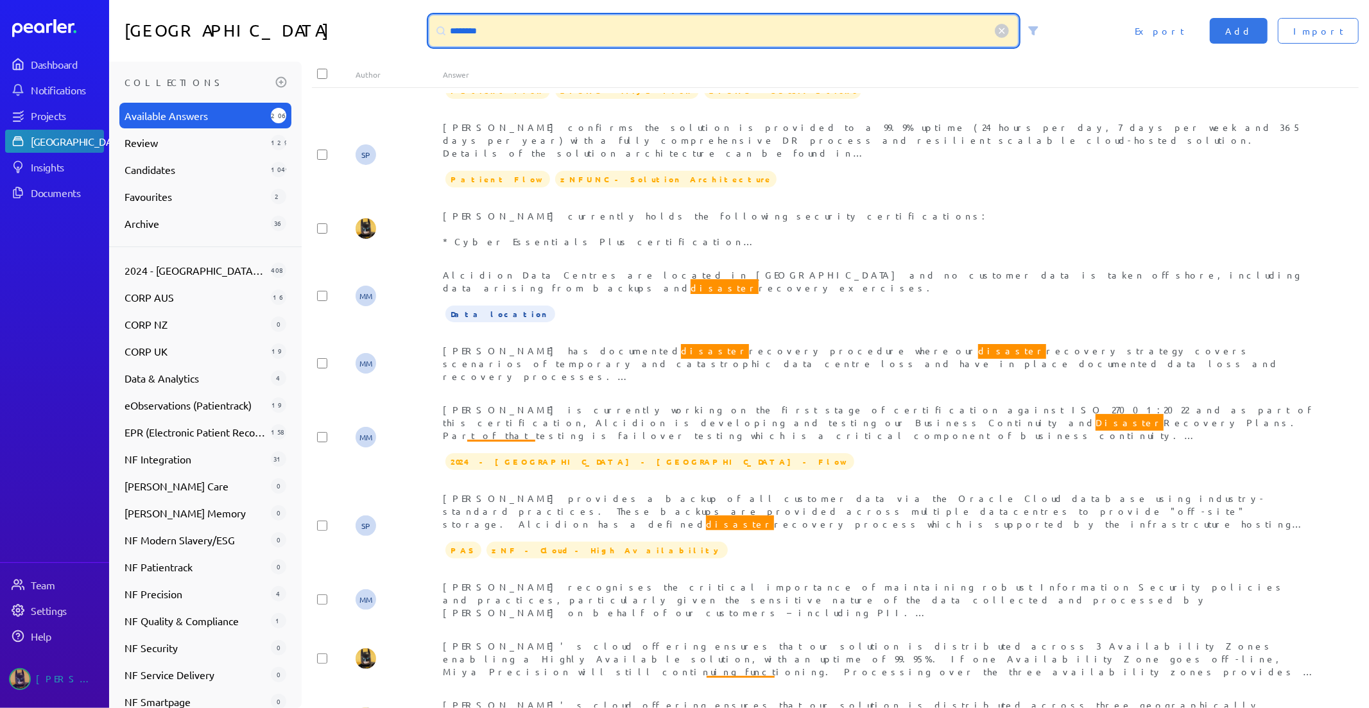
drag, startPoint x: 525, startPoint y: 33, endPoint x: 1, endPoint y: 22, distance: 523.7
click at [60, 29] on div "Dashboard Notifications Projects Answer Library Insights Documents Team Setting…" at bounding box center [684, 354] width 1369 height 708
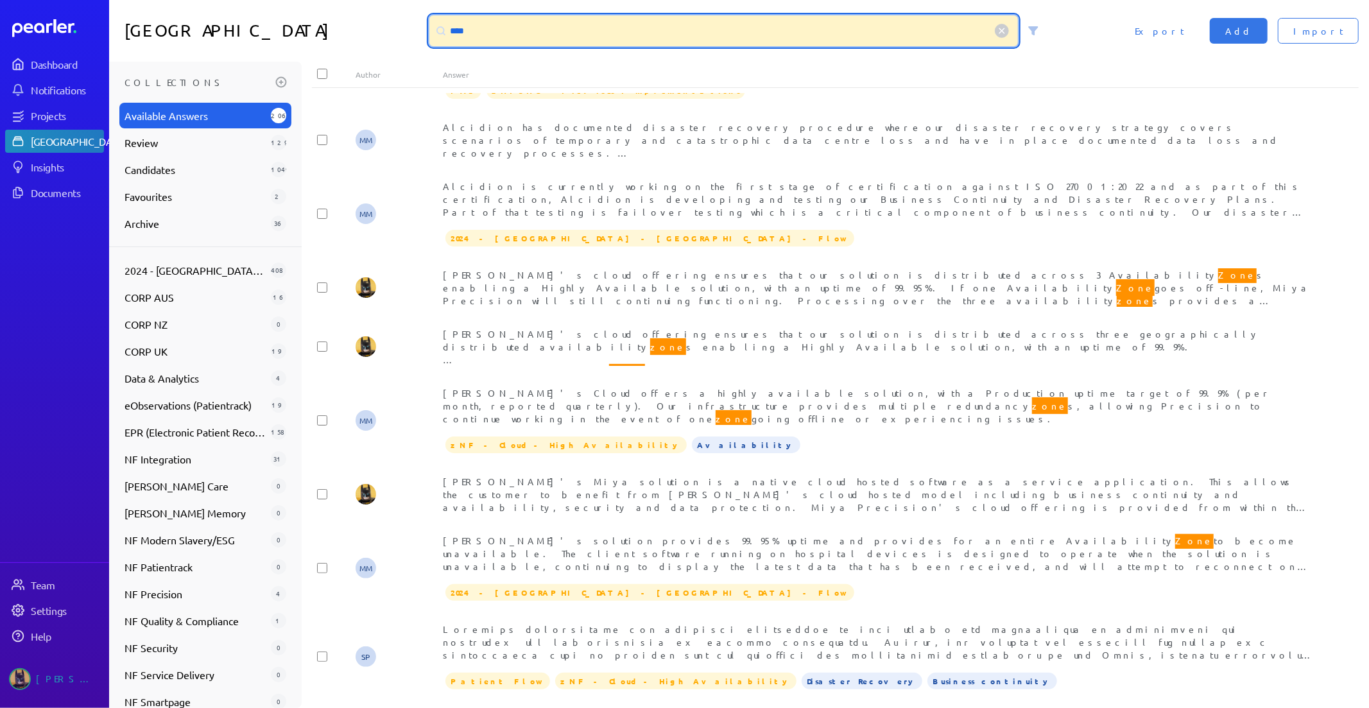
scroll to position [0, 0]
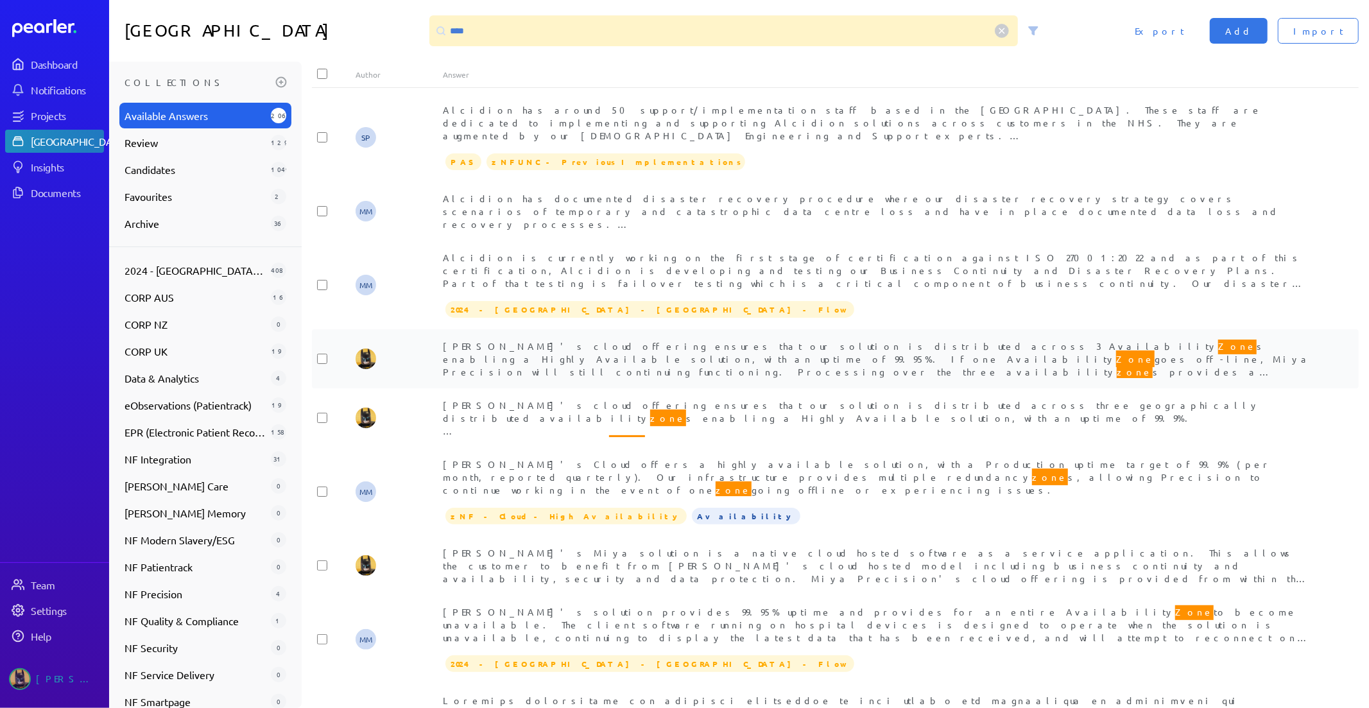
click at [855, 354] on span "[PERSON_NAME]'s cloud offering ensures that our solution is distributed across …" at bounding box center [877, 376] width 868 height 78
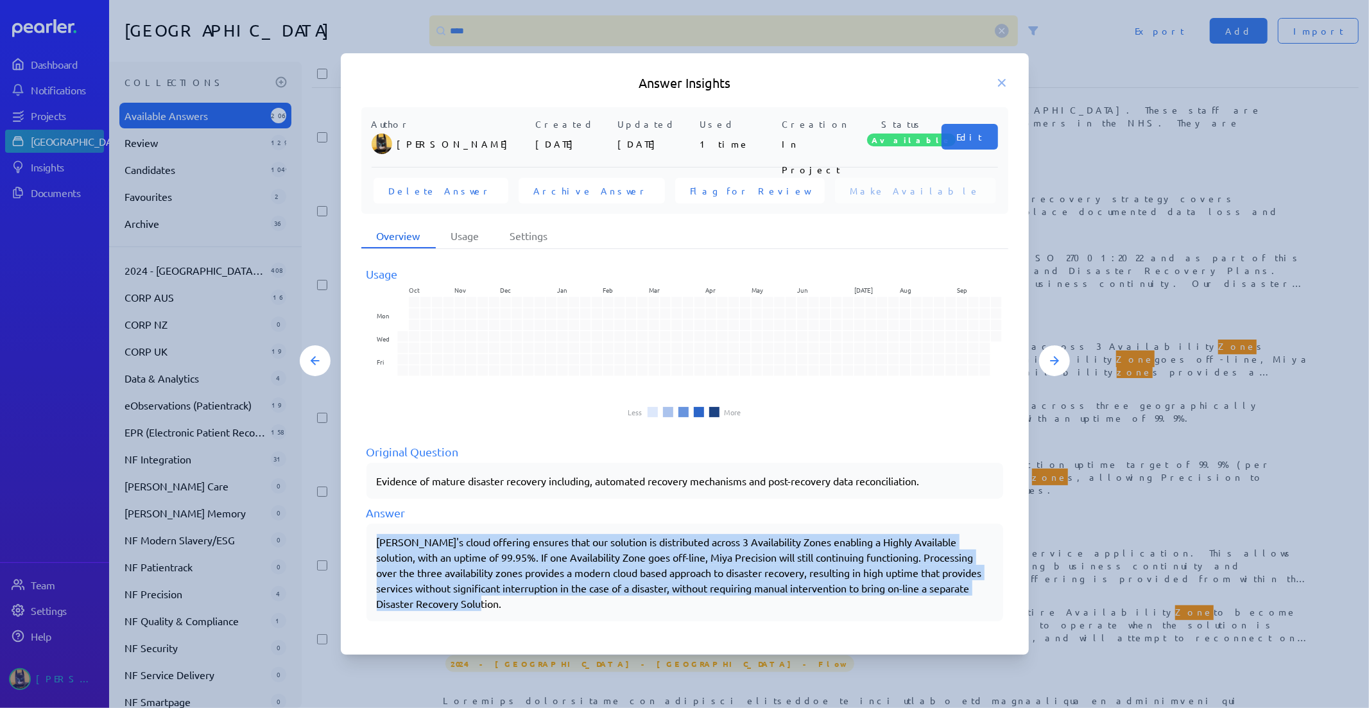
drag, startPoint x: 377, startPoint y: 541, endPoint x: 479, endPoint y: 599, distance: 117.5
click at [479, 599] on p "[PERSON_NAME]'s cloud offering ensures that our solution is distributed across …" at bounding box center [685, 572] width 616 height 77
copy p "[PERSON_NAME]'s cloud offering ensures that our solution is distributed across …"
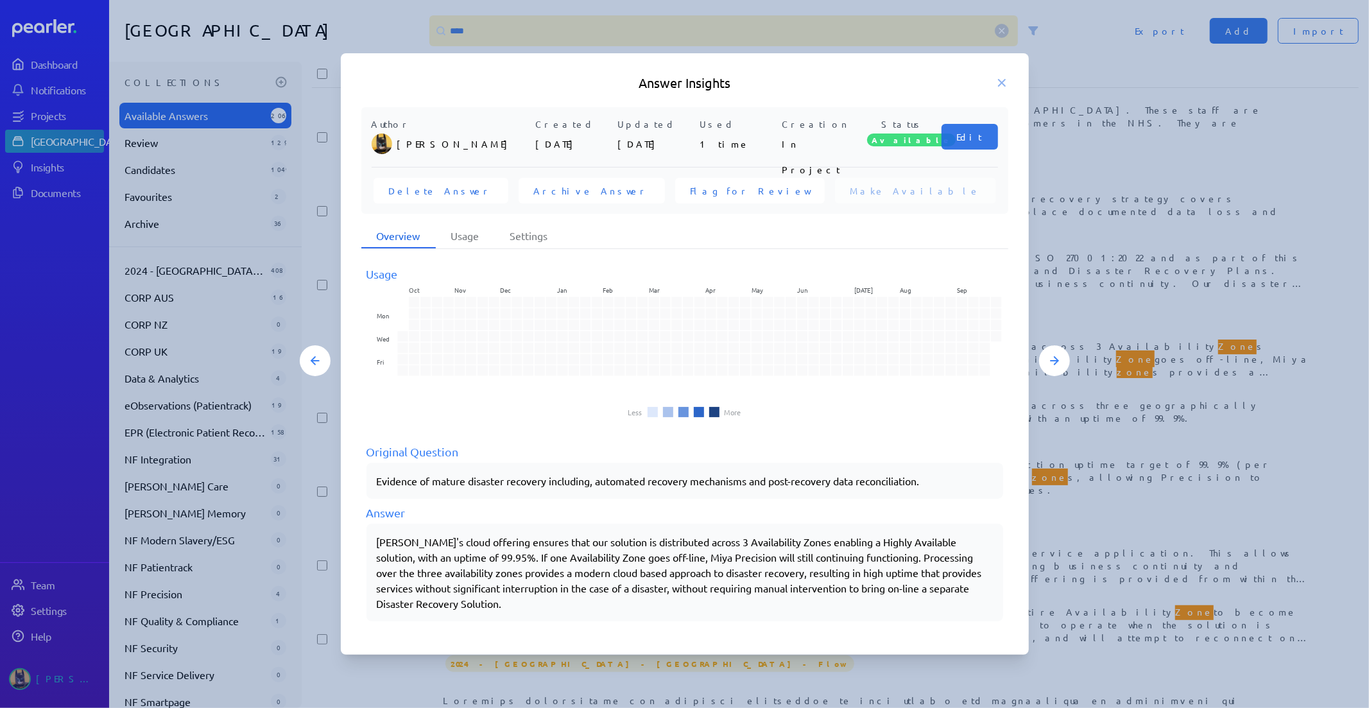
drag, startPoint x: 1003, startPoint y: 85, endPoint x: 674, endPoint y: 26, distance: 333.8
click at [990, 82] on div "Answer Insights" at bounding box center [685, 83] width 688 height 18
click at [506, 28] on div at bounding box center [684, 354] width 1369 height 708
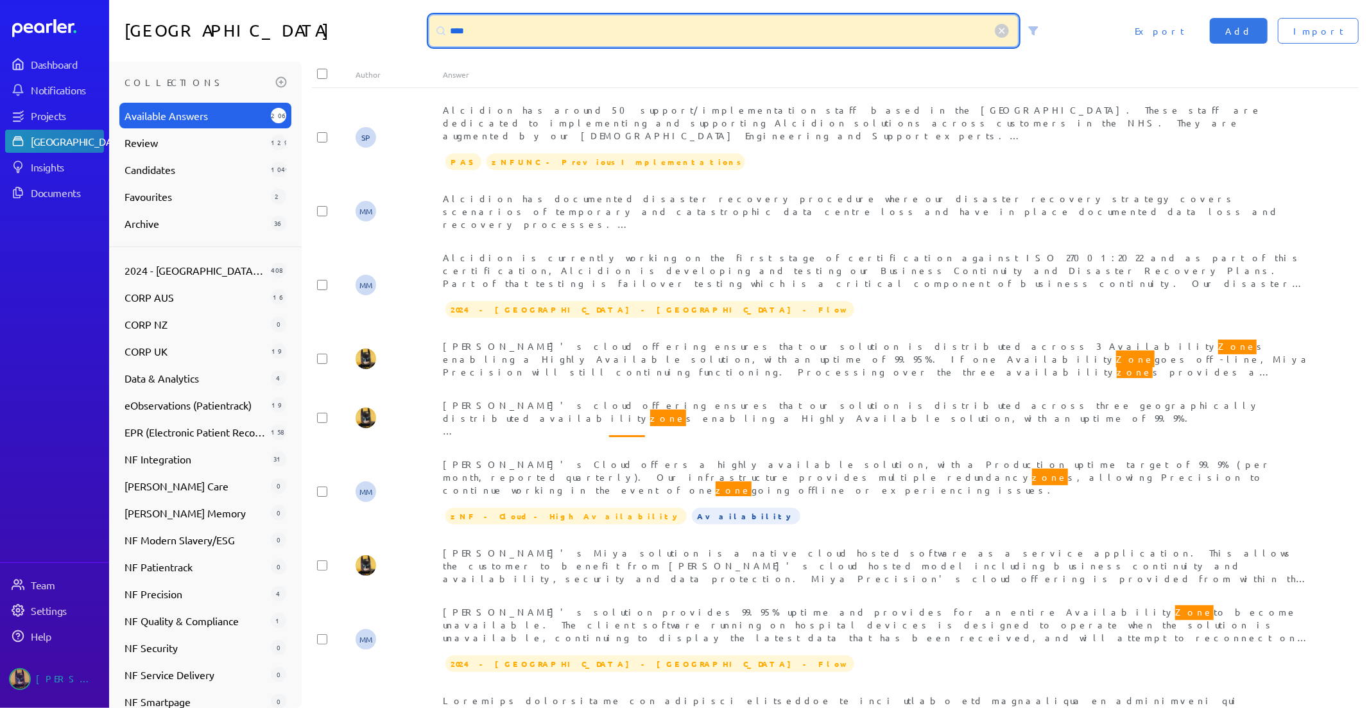
drag, startPoint x: 486, startPoint y: 36, endPoint x: 228, endPoint y: 33, distance: 257.3
click at [230, 33] on div "Answer Library **** Import Add Export" at bounding box center [738, 31] width 1259 height 62
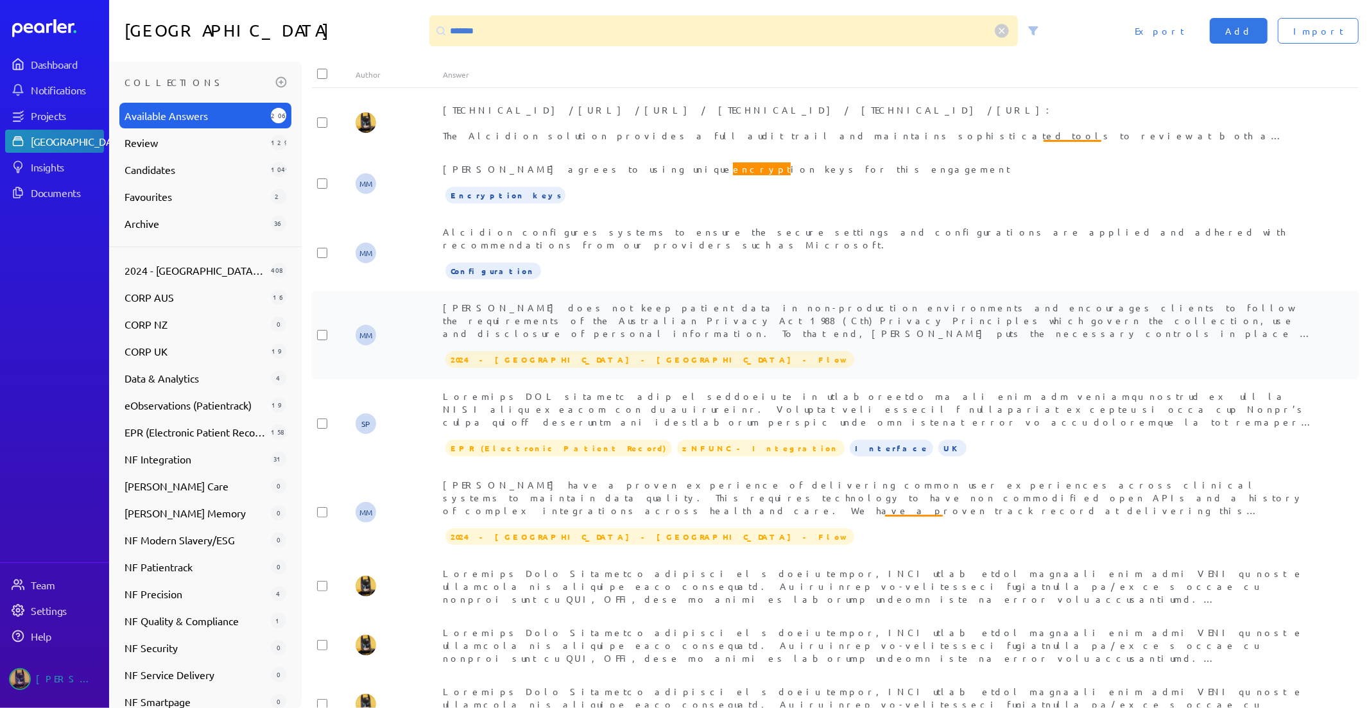
click at [701, 316] on span "[PERSON_NAME] does not keep patient data in non-production environments and enc…" at bounding box center [878, 340] width 870 height 76
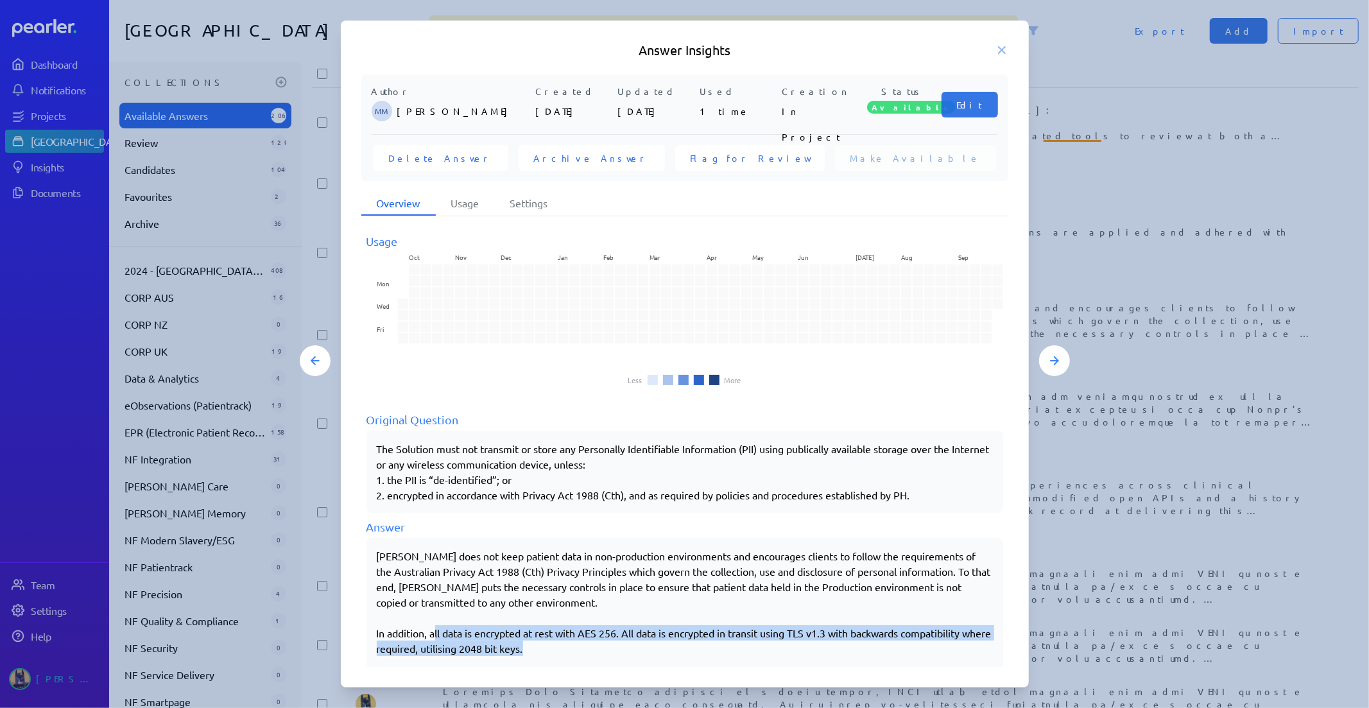
drag, startPoint x: 436, startPoint y: 631, endPoint x: 583, endPoint y: 645, distance: 147.0
click at [583, 645] on p "In addition, all data is encrypted at rest with AES 256. All data is encrypted …" at bounding box center [685, 640] width 616 height 31
click at [438, 638] on p "In addition, all data is encrypted at rest with AES 256. All data is encrypted …" at bounding box center [685, 640] width 616 height 31
drag, startPoint x: 434, startPoint y: 629, endPoint x: 573, endPoint y: 648, distance: 140.5
click at [573, 648] on p "In addition, all data is encrypted at rest with AES 256. All data is encrypted …" at bounding box center [685, 640] width 616 height 31
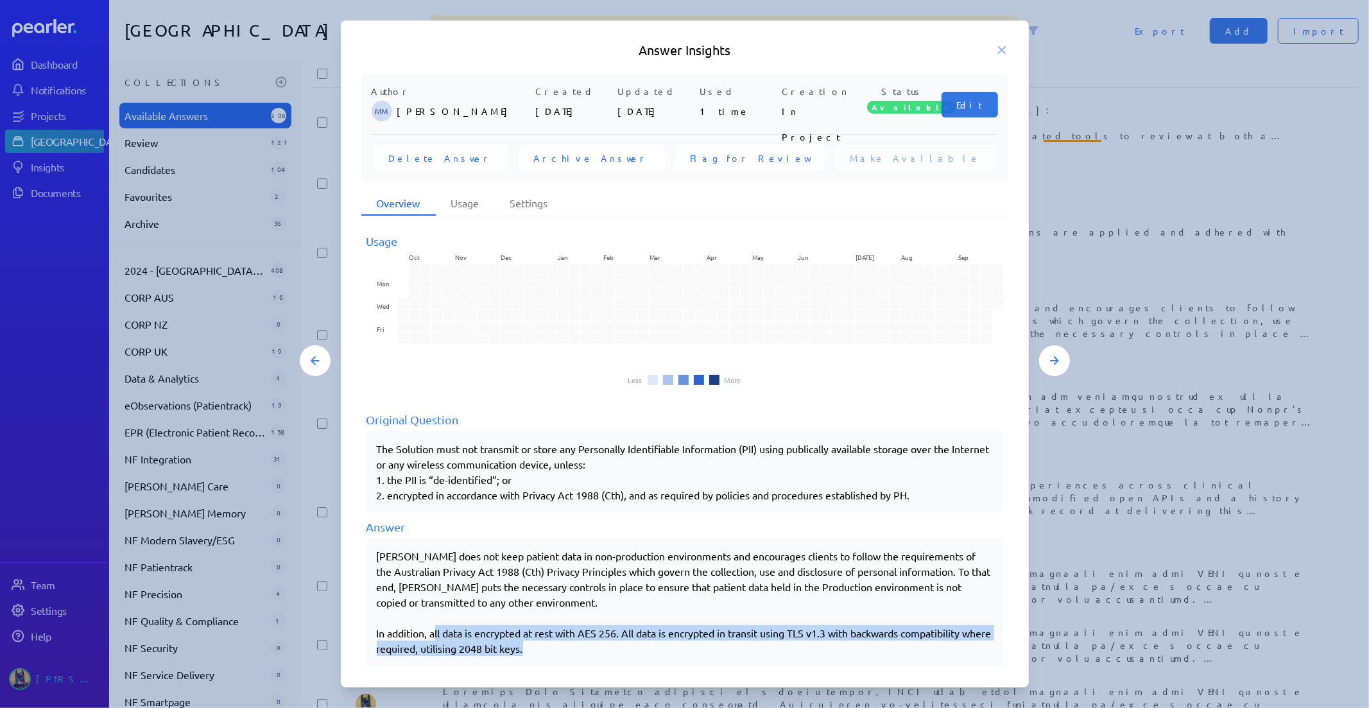
copy p "ll data is encrypted at rest with AES 256. All data is encrypted in transit usi…"
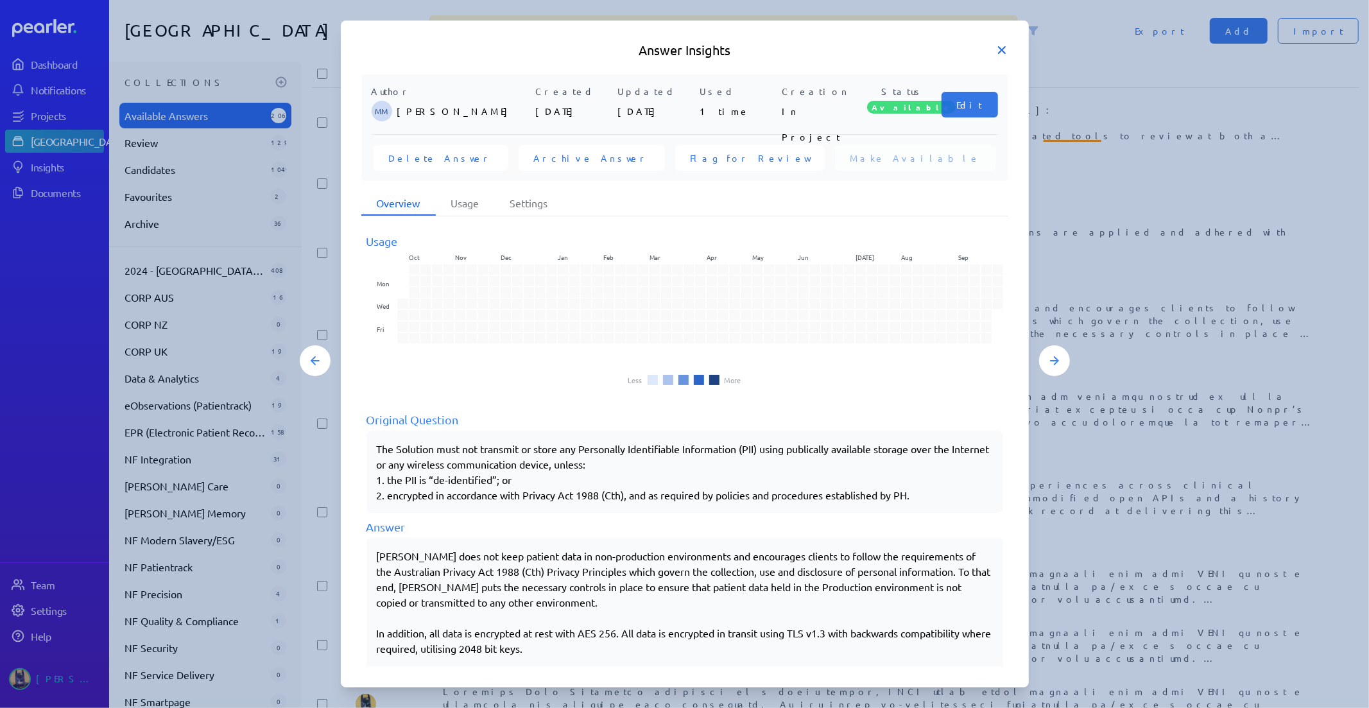
click at [998, 51] on icon at bounding box center [1001, 50] width 13 height 13
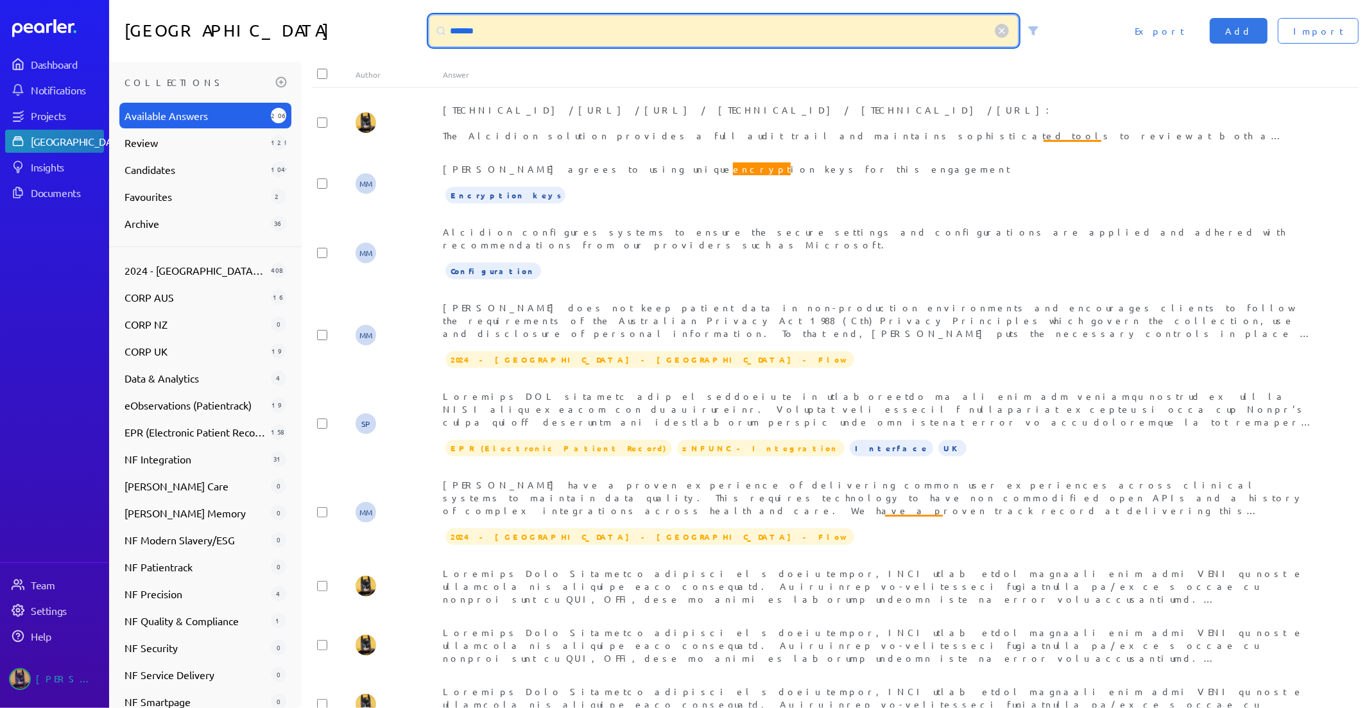
drag, startPoint x: 567, startPoint y: 30, endPoint x: 0, endPoint y: -3, distance: 568.1
click at [0, 0] on html "Dashboard Notifications Projects Answer Library Insights Documents Team Setting…" at bounding box center [684, 354] width 1369 height 708
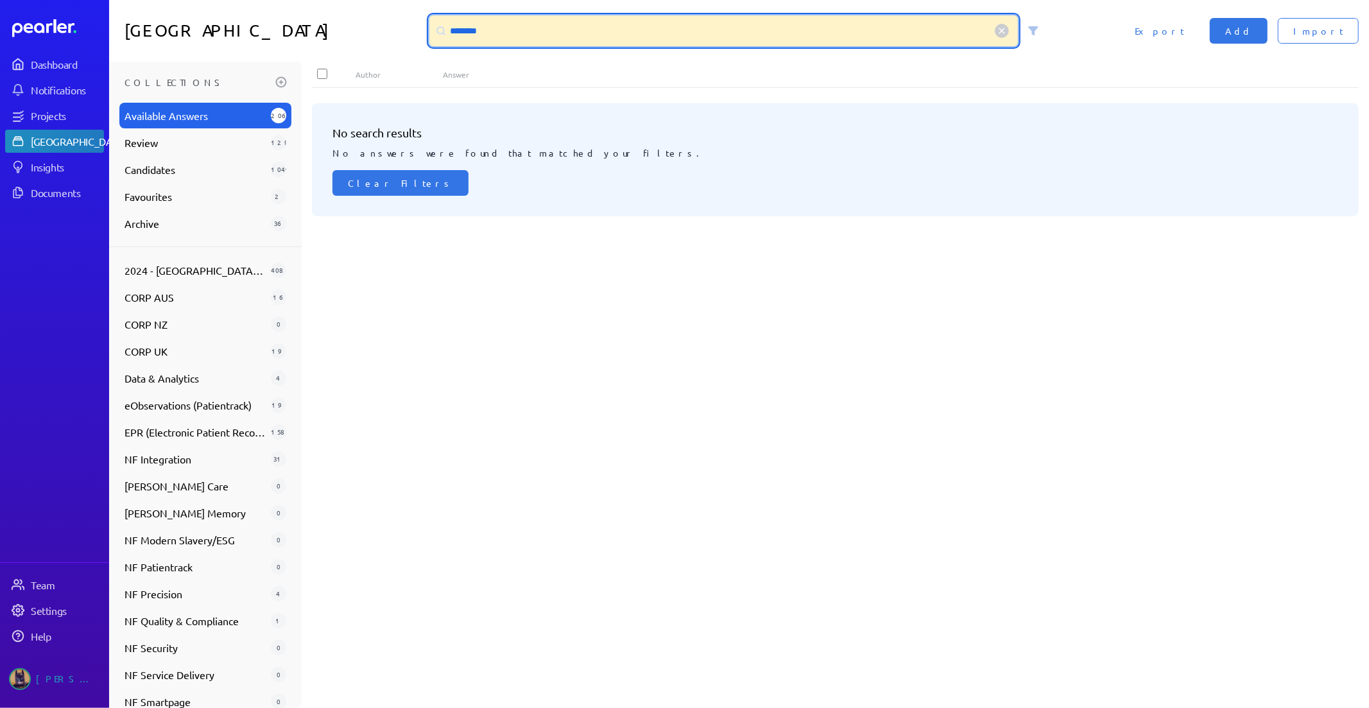
drag, startPoint x: 500, startPoint y: 30, endPoint x: 222, endPoint y: 32, distance: 278.5
click at [222, 32] on div "Answer Library ******** Import Add Export" at bounding box center [738, 31] width 1259 height 62
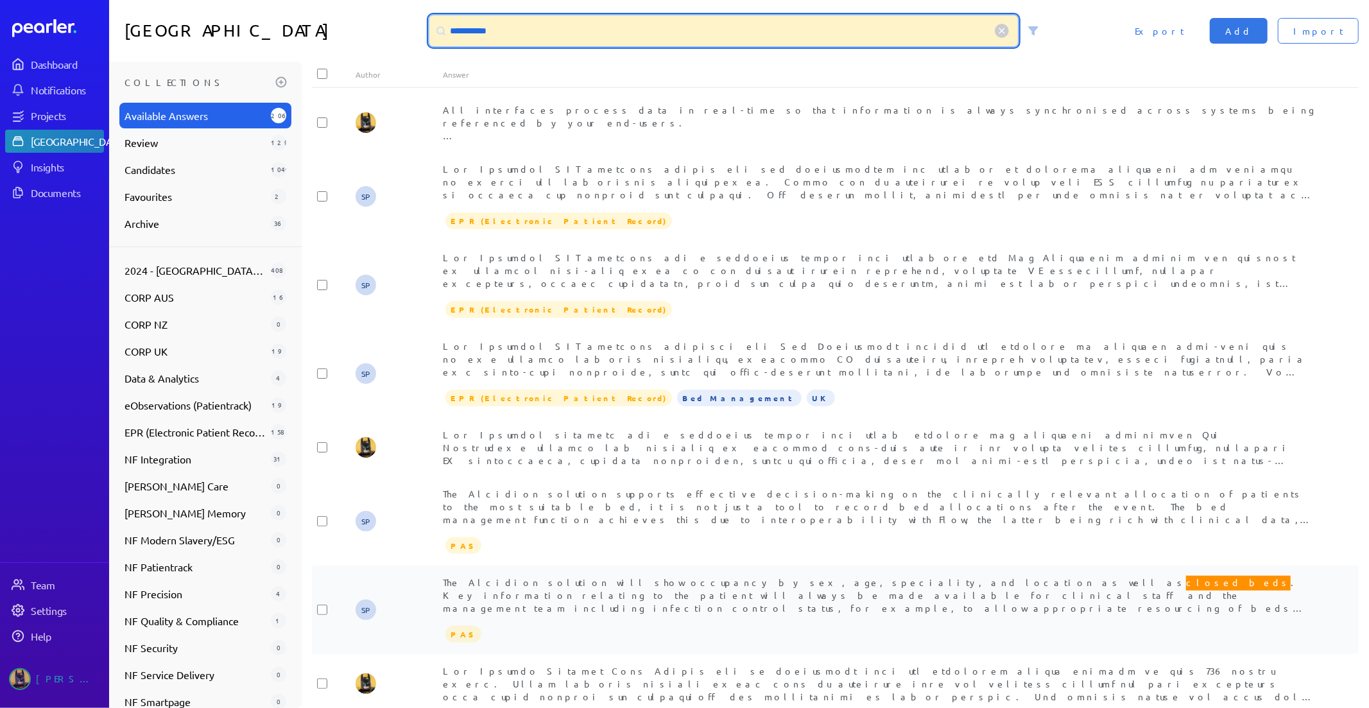
type input "**********"
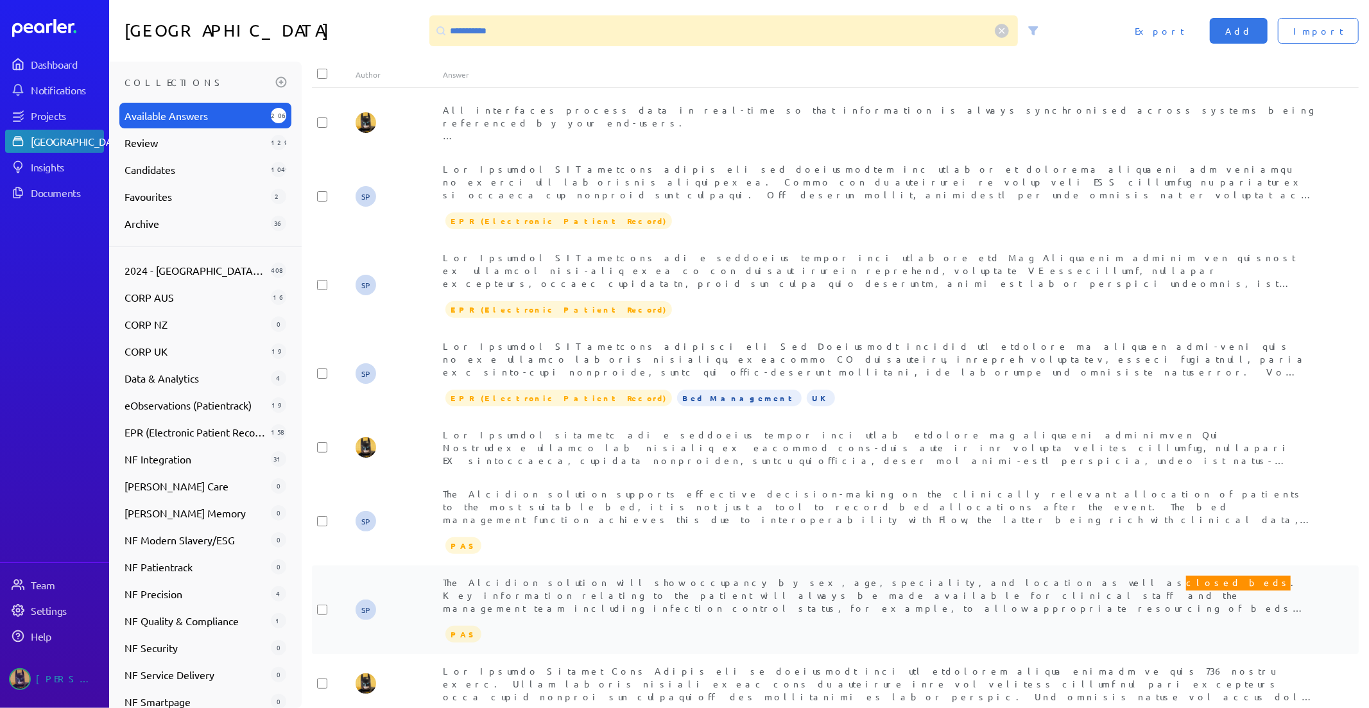
click at [789, 581] on span "The Alcidion solution will show occupancy by sex, age, speciality, and location…" at bounding box center [874, 619] width 862 height 91
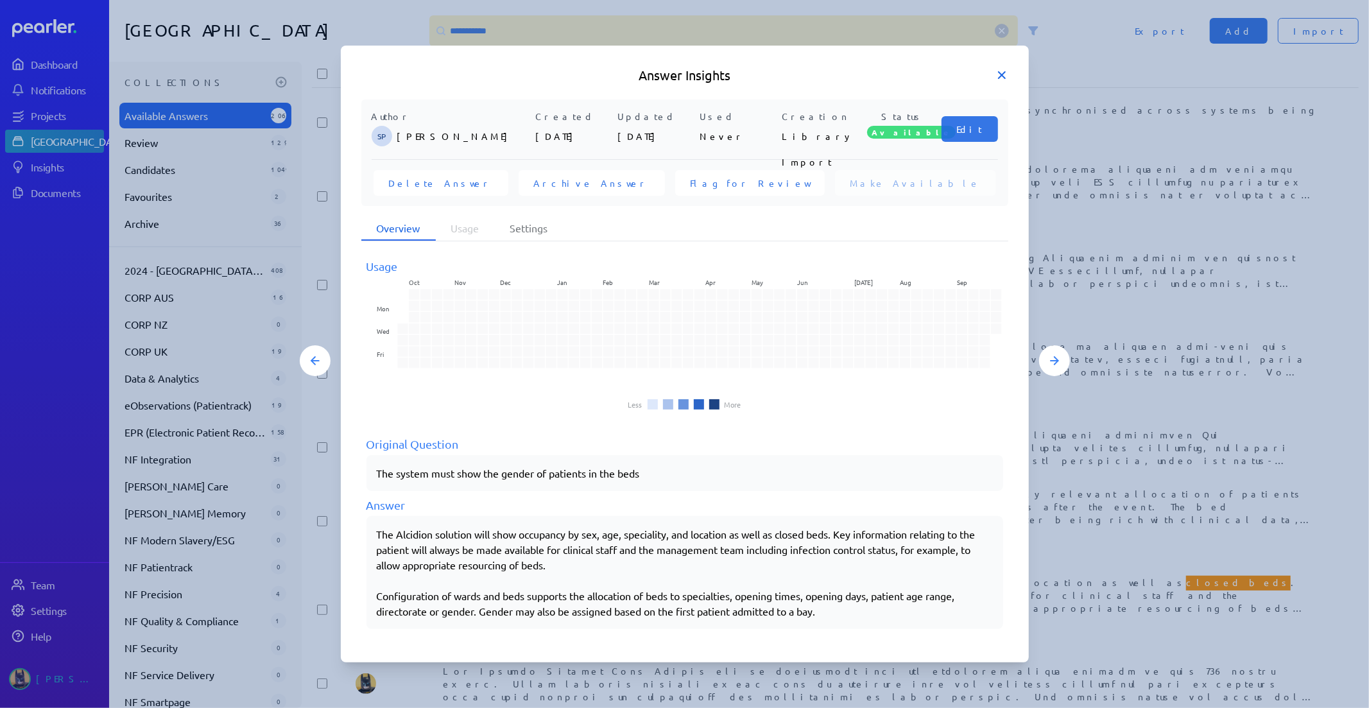
click at [1005, 74] on icon at bounding box center [1001, 75] width 13 height 13
